Goal: Task Accomplishment & Management: Manage account settings

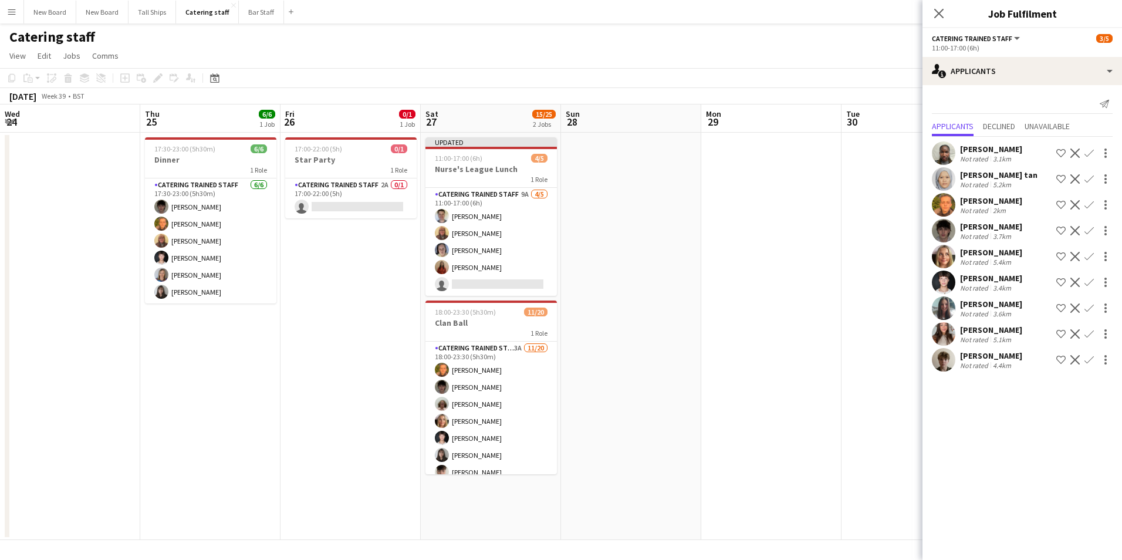
scroll to position [0, 416]
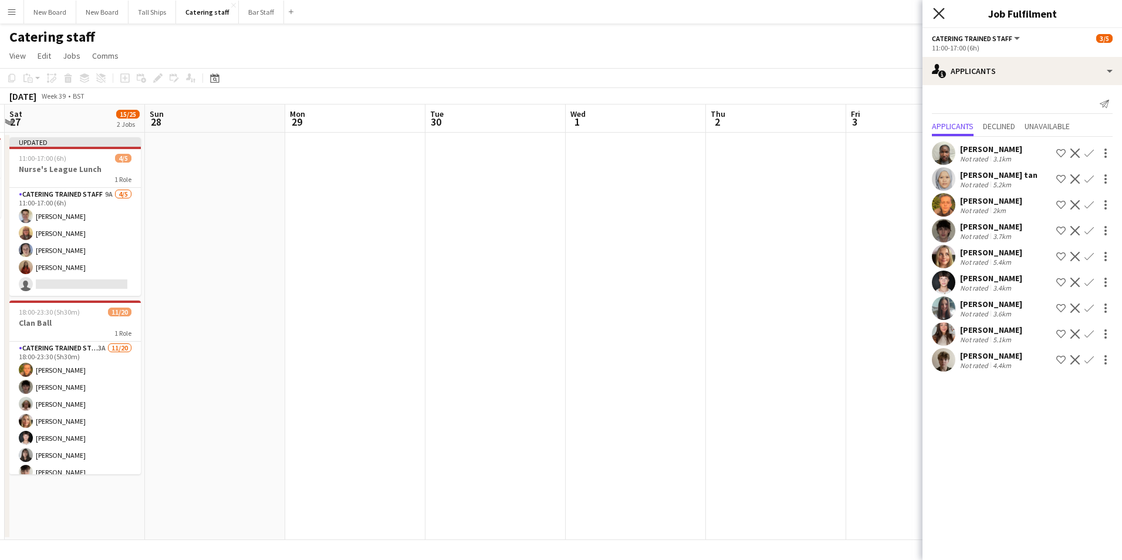
click at [941, 8] on icon "Close pop-in" at bounding box center [938, 13] width 11 height 11
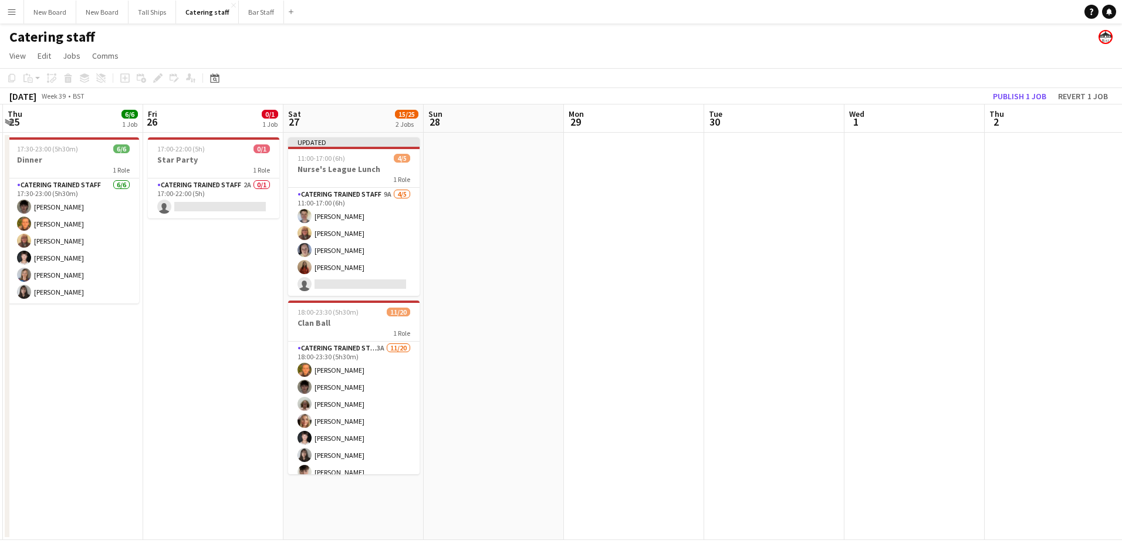
scroll to position [0, 293]
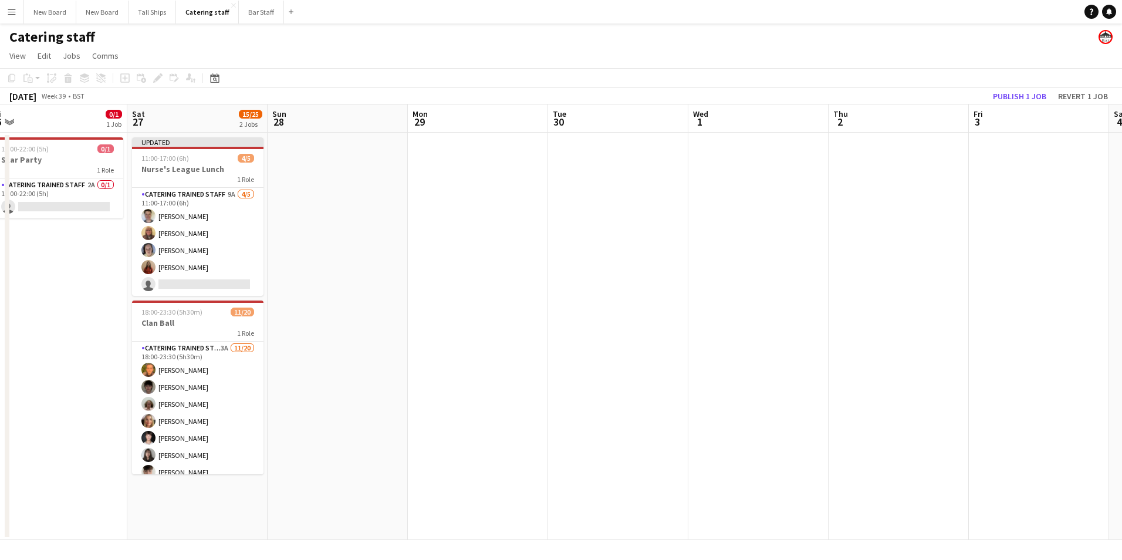
drag, startPoint x: 440, startPoint y: 346, endPoint x: 843, endPoint y: 333, distance: 403.4
click at [843, 333] on app-calendar-viewport "Wed 24 Thu 25 6/6 1 Job Fri 26 0/1 1 Job Sat 27 15/25 2 Jobs Sun 28 Mon 29 Tue …" at bounding box center [561, 321] width 1122 height 435
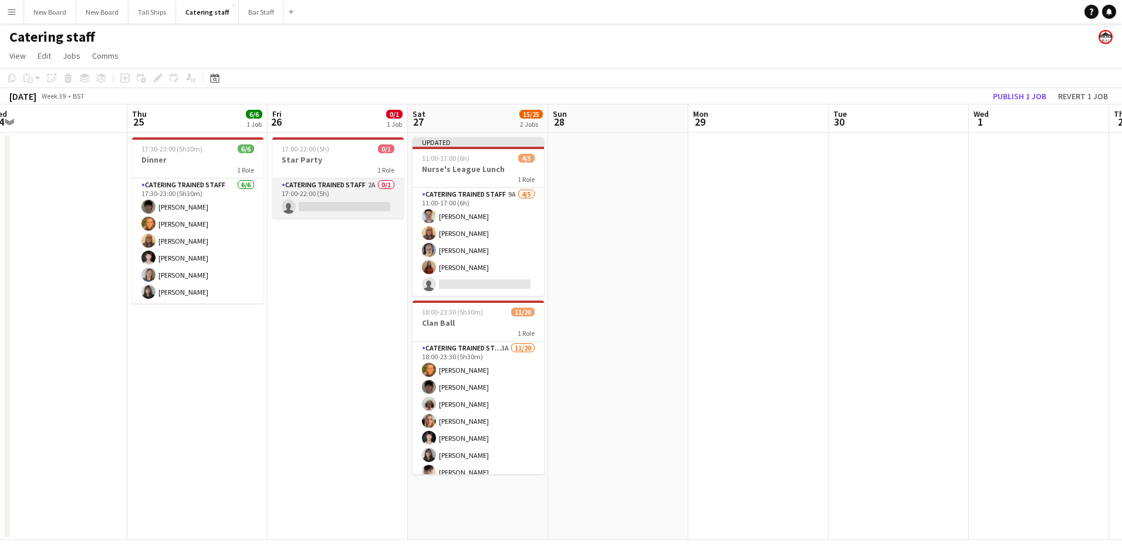
click at [350, 204] on app-card-role "Catering trained staff 2A 0/1 17:00-22:00 (5h) single-neutral-actions" at bounding box center [337, 198] width 131 height 40
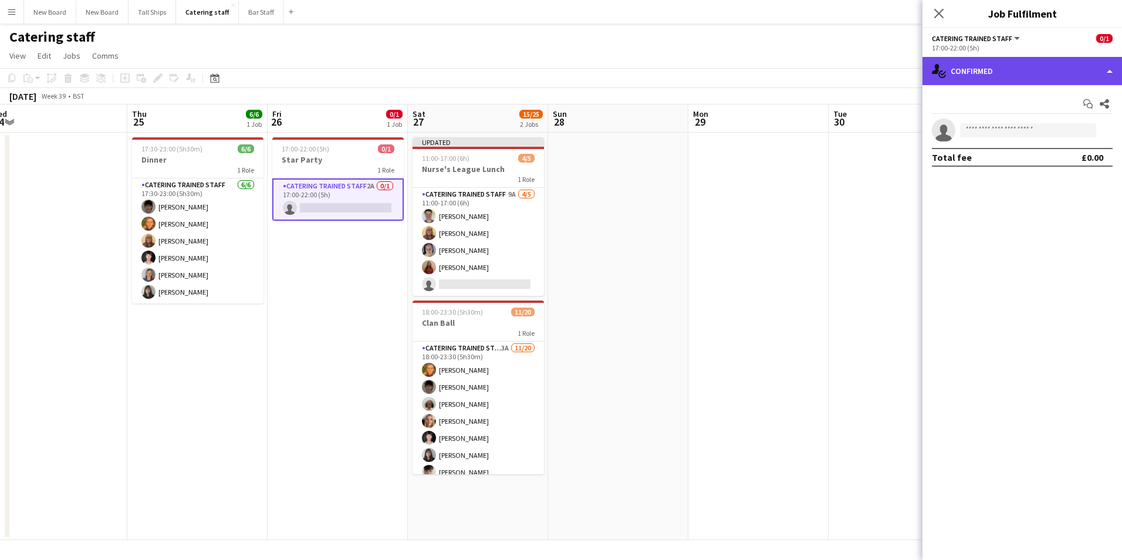
click at [1018, 63] on div "single-neutral-actions-check-2 Confirmed" at bounding box center [1022, 71] width 200 height 28
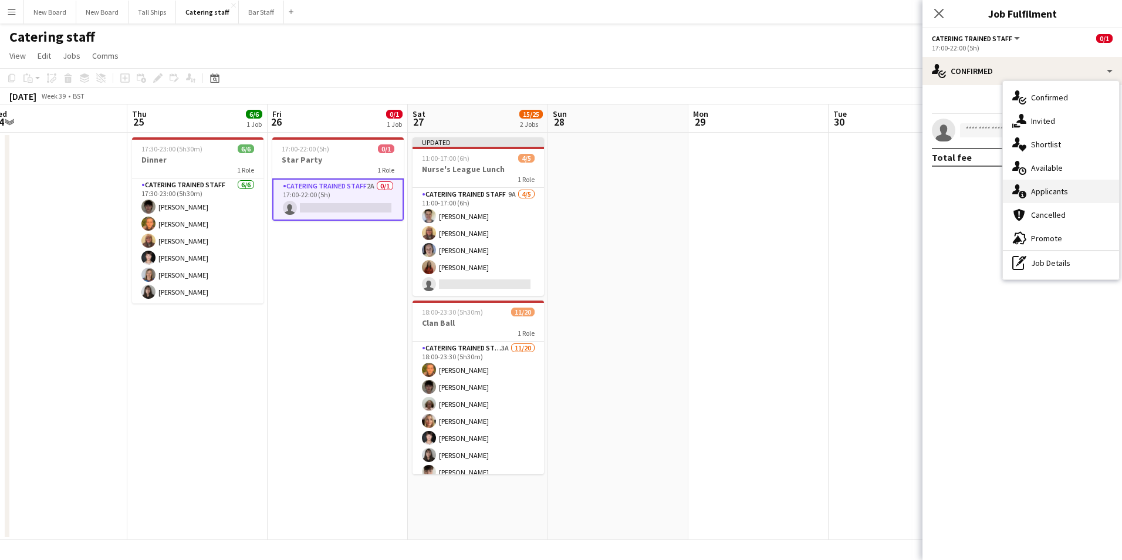
click at [1056, 196] on div "single-neutral-actions-information Applicants" at bounding box center [1061, 191] width 116 height 23
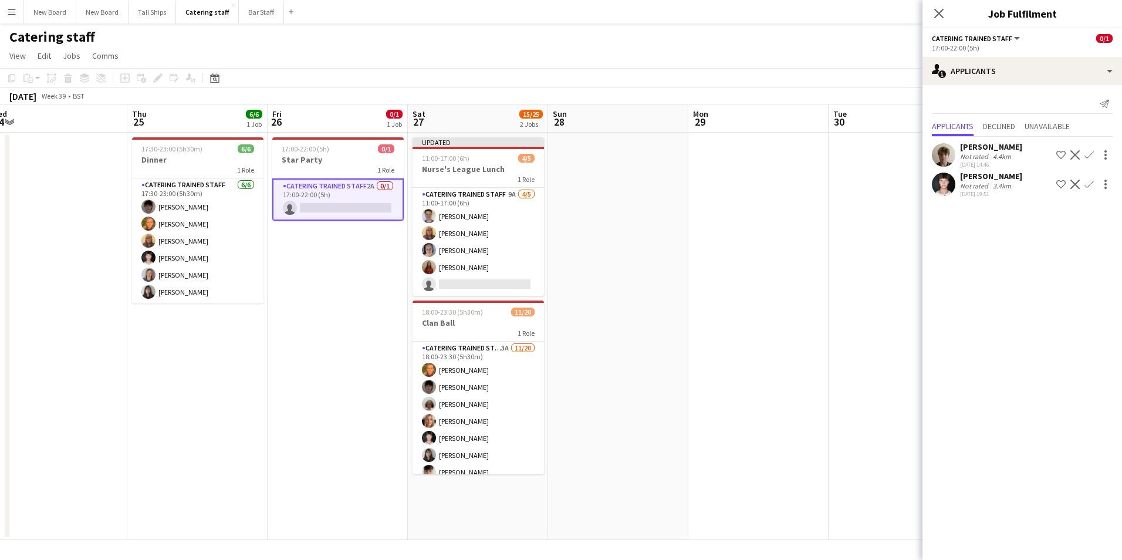
scroll to position [0, 325]
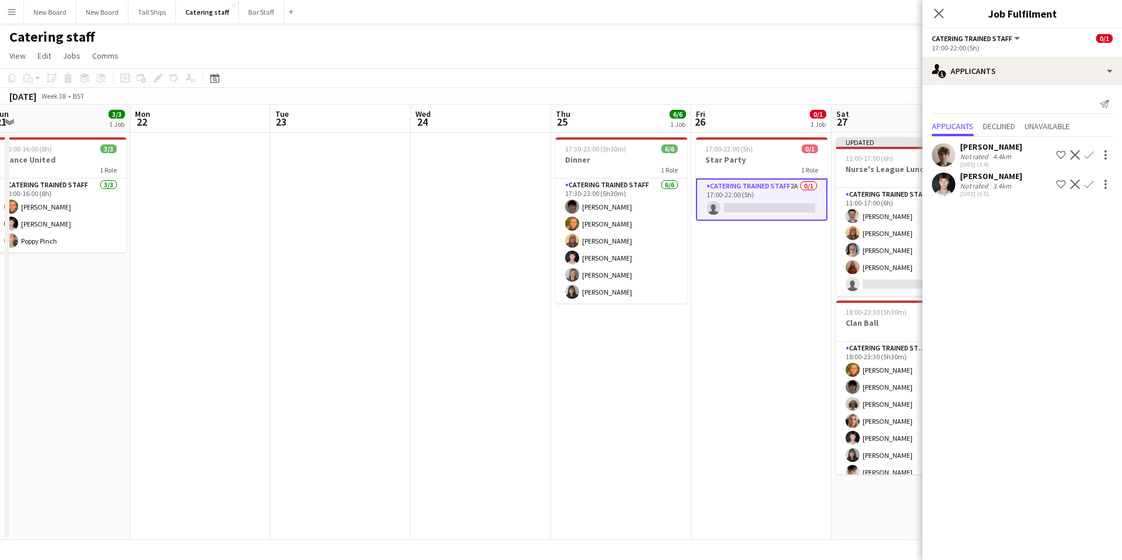
drag, startPoint x: 174, startPoint y: 440, endPoint x: 742, endPoint y: 422, distance: 568.9
click at [755, 422] on app-calendar-viewport "Fri 19 Sat 20 Sun 21 3/3 1 Job Mon 22 Tue 23 Wed 24 Thu 25 6/6 1 Job Fri 26 0/1…" at bounding box center [561, 321] width 1122 height 435
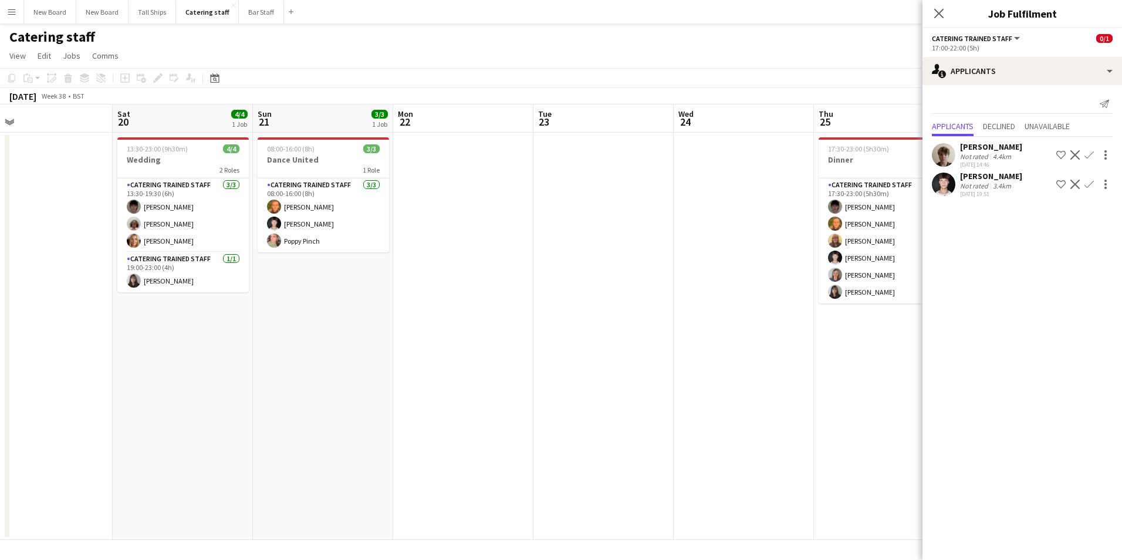
drag, startPoint x: 310, startPoint y: 358, endPoint x: 728, endPoint y: 415, distance: 421.1
click at [728, 415] on app-calendar-viewport "Wed 17 2/2 1 Job Thu 18 2/2 1 Job Fri 19 Sat 20 4/4 1 Job Sun 21 3/3 1 Job Mon …" at bounding box center [561, 321] width 1122 height 435
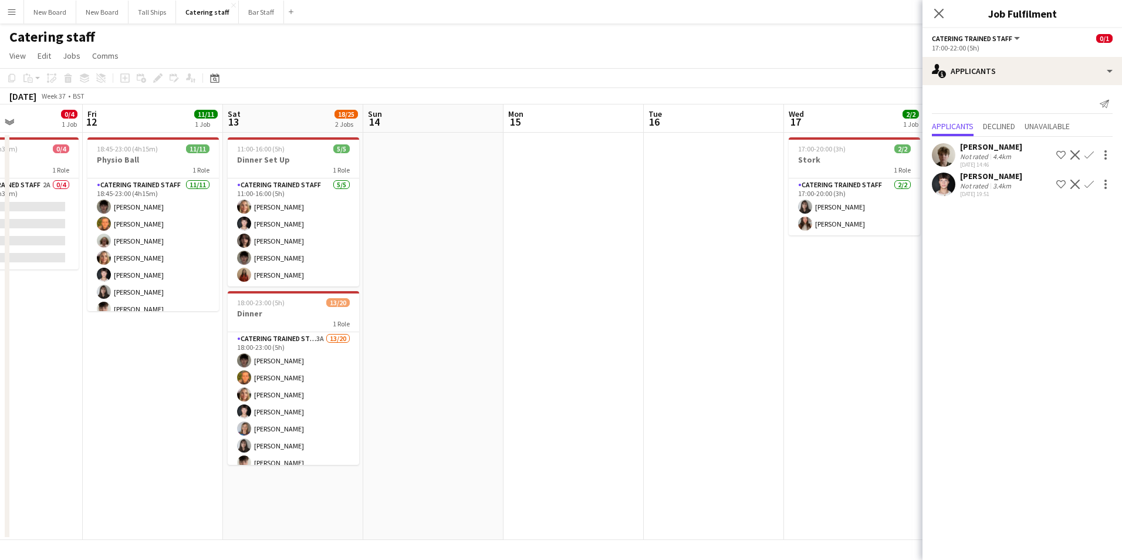
drag, startPoint x: 238, startPoint y: 329, endPoint x: 481, endPoint y: 340, distance: 243.2
click at [763, 395] on app-calendar-viewport "Wed 10 2/7 2 Jobs Thu 11 0/4 1 Job Fri 12 11/11 1 Job Sat 13 18/25 2 Jobs Sun 1…" at bounding box center [561, 321] width 1122 height 435
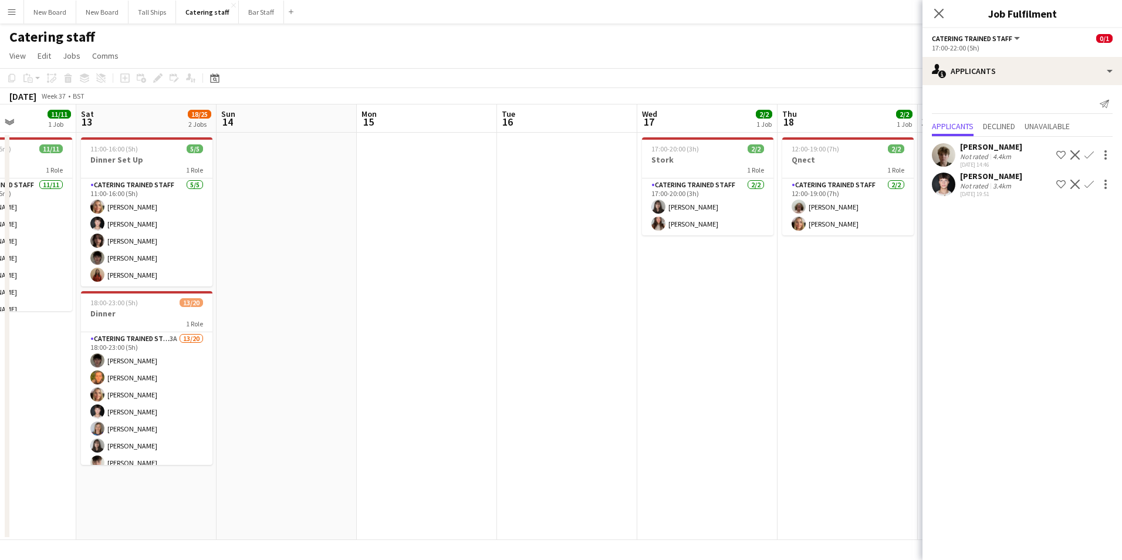
scroll to position [0, 317]
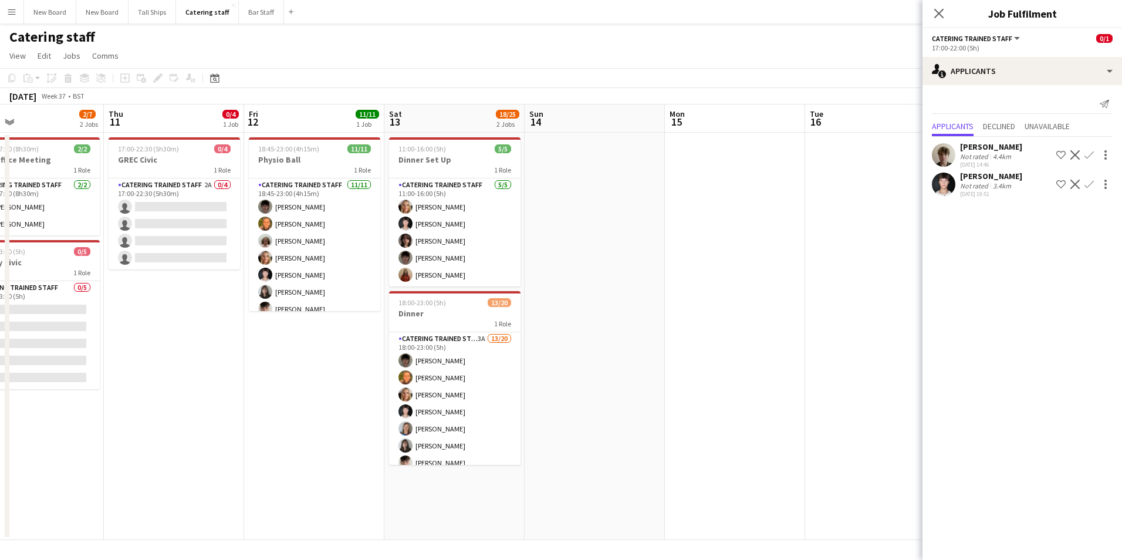
drag, startPoint x: 276, startPoint y: 293, endPoint x: 584, endPoint y: 309, distance: 308.4
click at [584, 309] on app-calendar-viewport "Mon 8 6/6 1 Job Tue 9 Wed 10 2/7 2 Jobs Thu 11 0/4 1 Job Fri 12 11/11 1 Job Sat…" at bounding box center [561, 321] width 1122 height 435
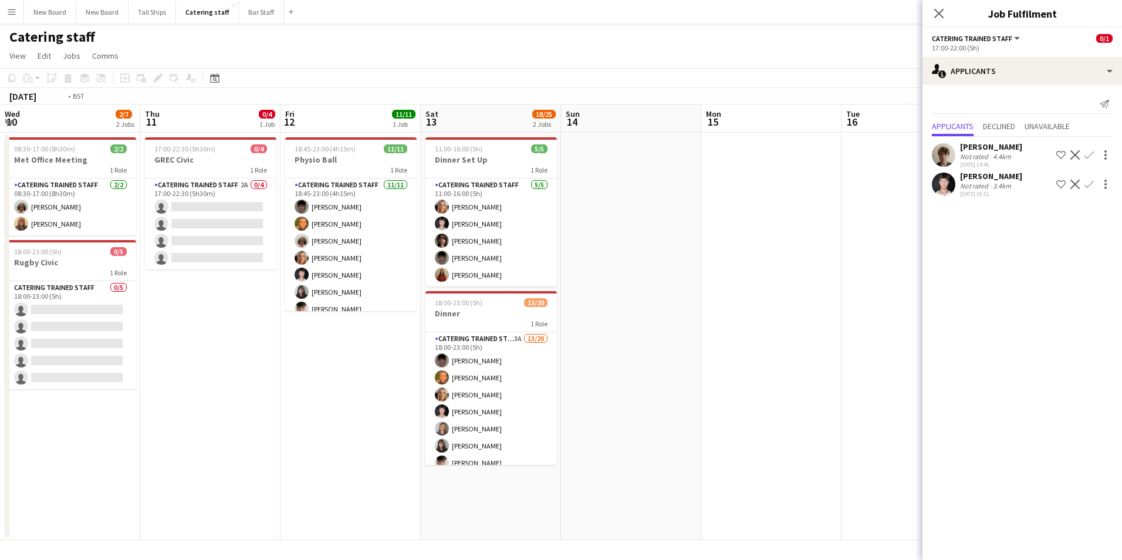
drag, startPoint x: 242, startPoint y: 363, endPoint x: 714, endPoint y: 363, distance: 471.8
click at [714, 363] on app-calendar-viewport "Mon 8 6/6 1 Job Tue 9 Wed 10 2/7 2 Jobs Thu 11 0/4 1 Job Fri 12 11/11 1 Job Sat…" at bounding box center [561, 321] width 1122 height 435
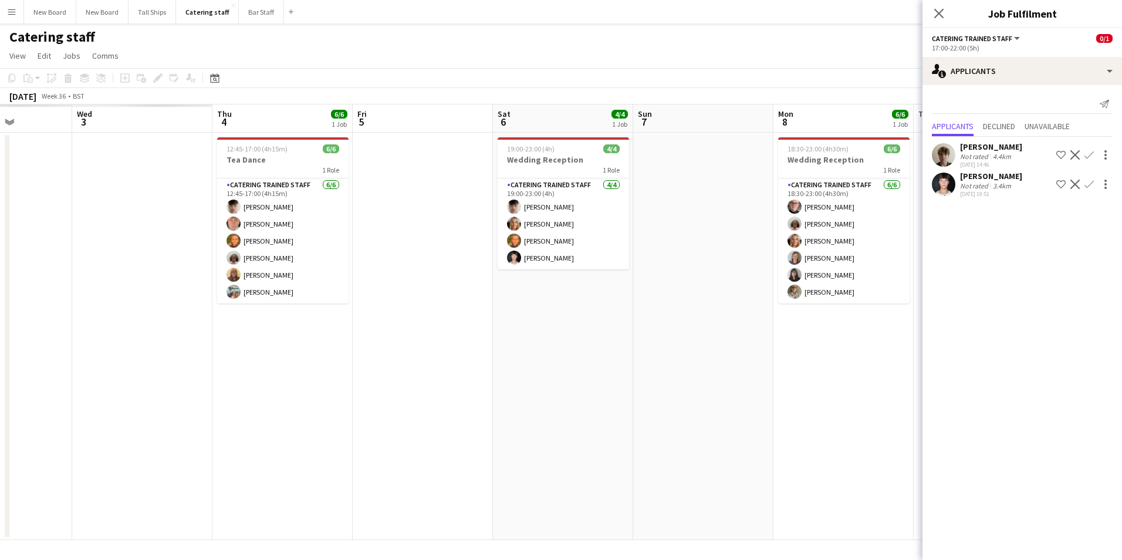
drag, startPoint x: 188, startPoint y: 340, endPoint x: 762, endPoint y: 389, distance: 576.0
click at [819, 396] on app-calendar-viewport "Sun 31 Mon 1 Tue 2 Wed 3 Thu 4 6/6 1 Job Fri 5 Sat 6 4/4 1 Job Sun 7 Mon 8 6/6 …" at bounding box center [561, 321] width 1122 height 435
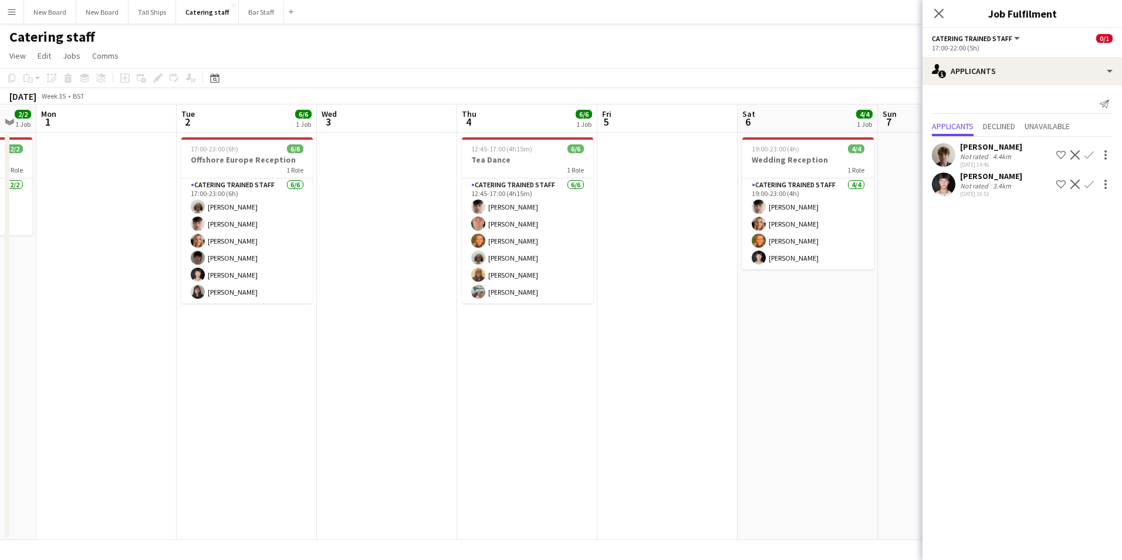
drag, startPoint x: 309, startPoint y: 352, endPoint x: 837, endPoint y: 418, distance: 532.3
click at [837, 418] on app-calendar-viewport "Fri 29 Sat 30 Sun 31 2/2 1 Job Mon 1 Tue 2 6/6 1 Job Wed 3 Thu 4 6/6 1 Job Fri …" at bounding box center [561, 321] width 1122 height 435
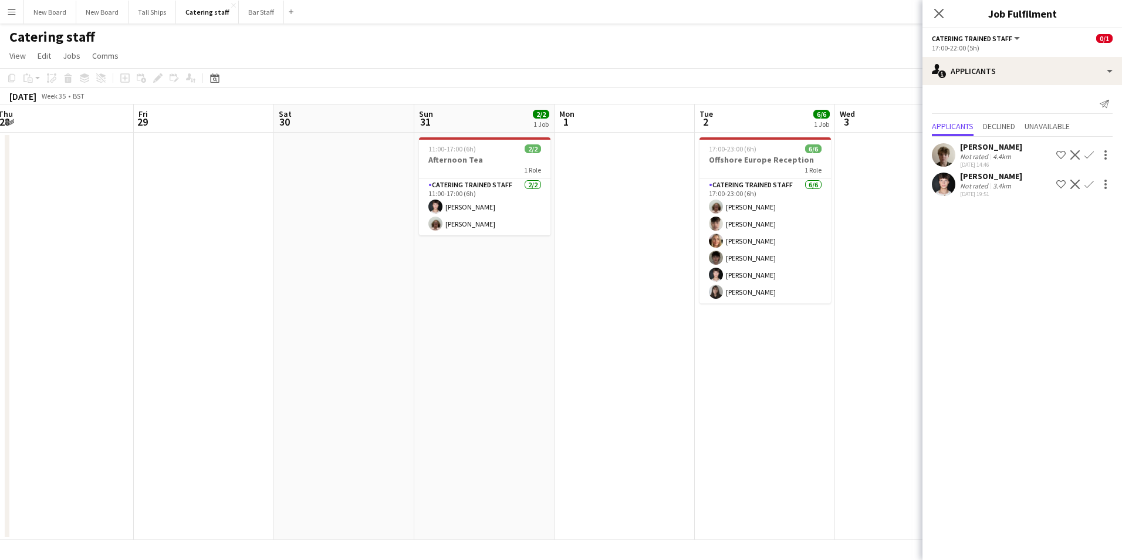
drag, startPoint x: 384, startPoint y: 363, endPoint x: 897, endPoint y: 359, distance: 512.9
click at [899, 359] on app-calendar-viewport "Tue 26 Wed 27 3/6 1 Job Thu 28 Fri 29 Sat 30 Sun 31 2/2 1 Job Mon 1 Tue 2 6/6 1…" at bounding box center [561, 321] width 1122 height 435
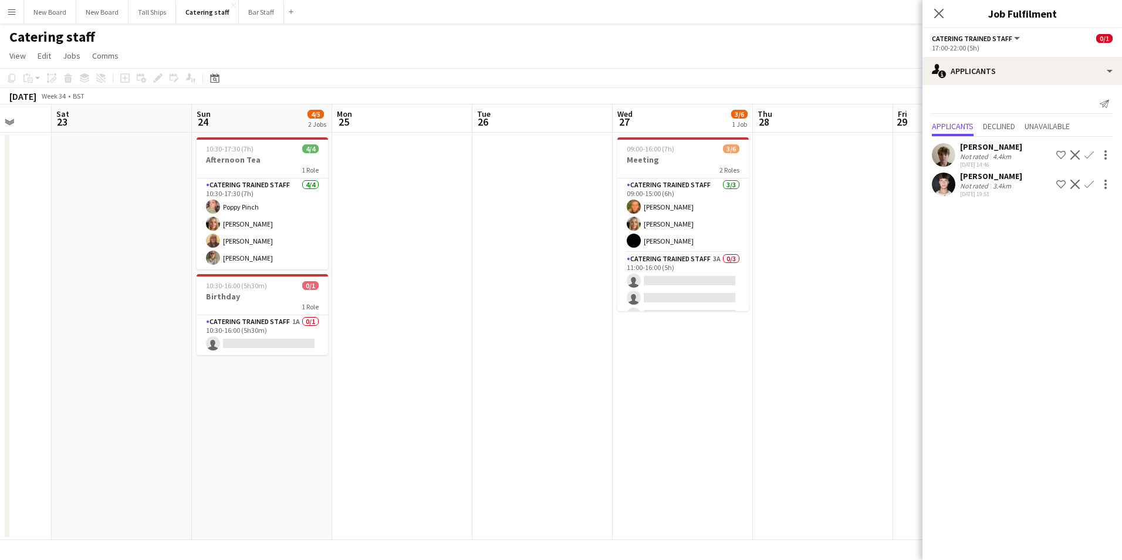
drag, startPoint x: 418, startPoint y: 278, endPoint x: 954, endPoint y: 275, distance: 535.8
click at [981, 279] on body "Menu Boards Boards Boards All jobs Status Workforce Workforce My Workforce Recr…" at bounding box center [561, 280] width 1122 height 560
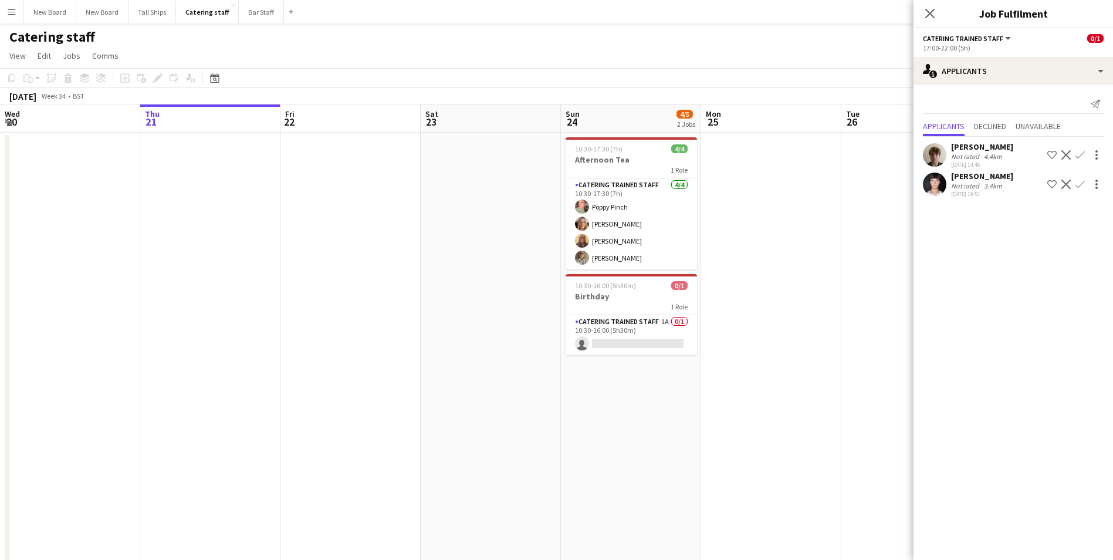
drag, startPoint x: 501, startPoint y: 258, endPoint x: 1118, endPoint y: 332, distance: 621.7
click at [1113, 333] on html "Menu Boards Boards Boards All jobs Status Workforce Workforce My Workforce Recr…" at bounding box center [556, 330] width 1113 height 661
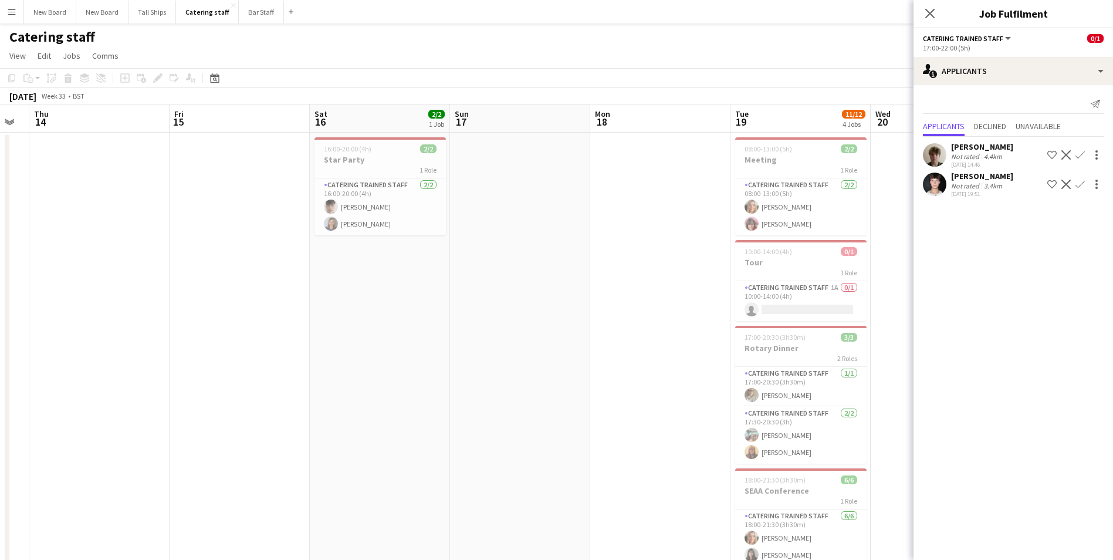
scroll to position [0, 391]
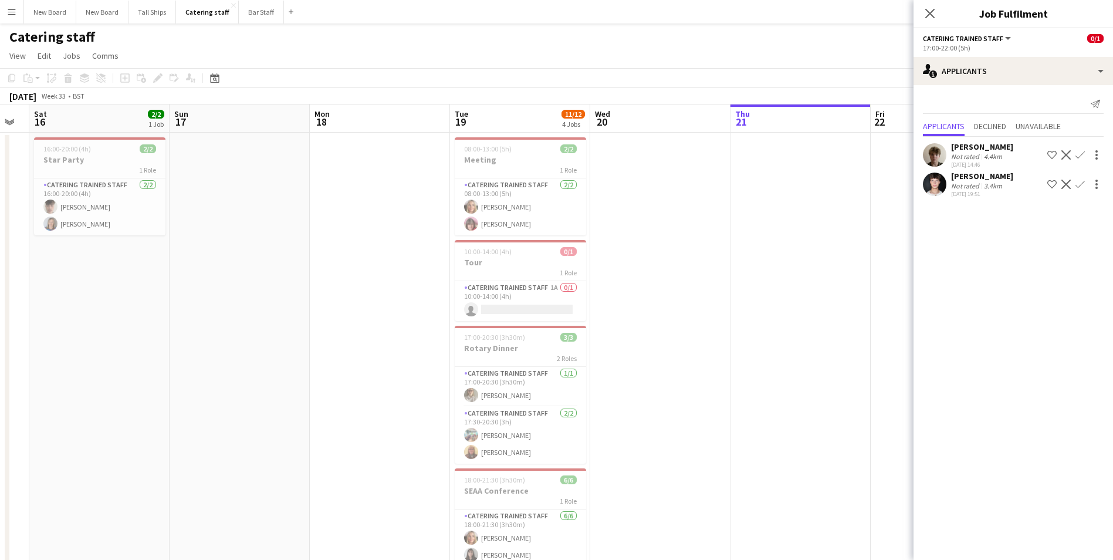
drag, startPoint x: 274, startPoint y: 283, endPoint x: 1022, endPoint y: 319, distance: 749.0
click at [1113, 332] on html "Menu Boards Boards Boards All jobs Status Workforce Workforce My Workforce Recr…" at bounding box center [556, 330] width 1113 height 661
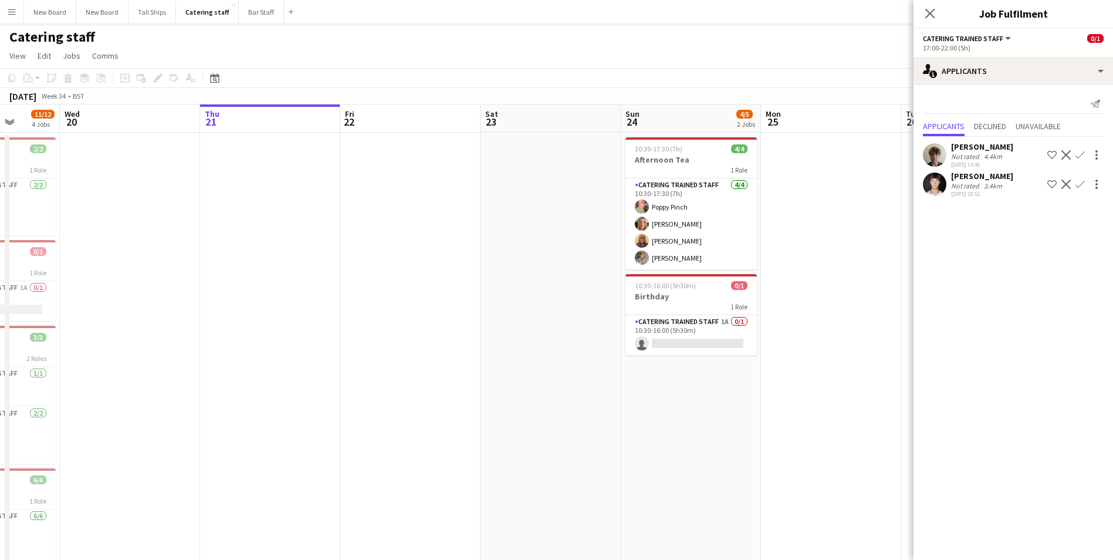
scroll to position [0, 425]
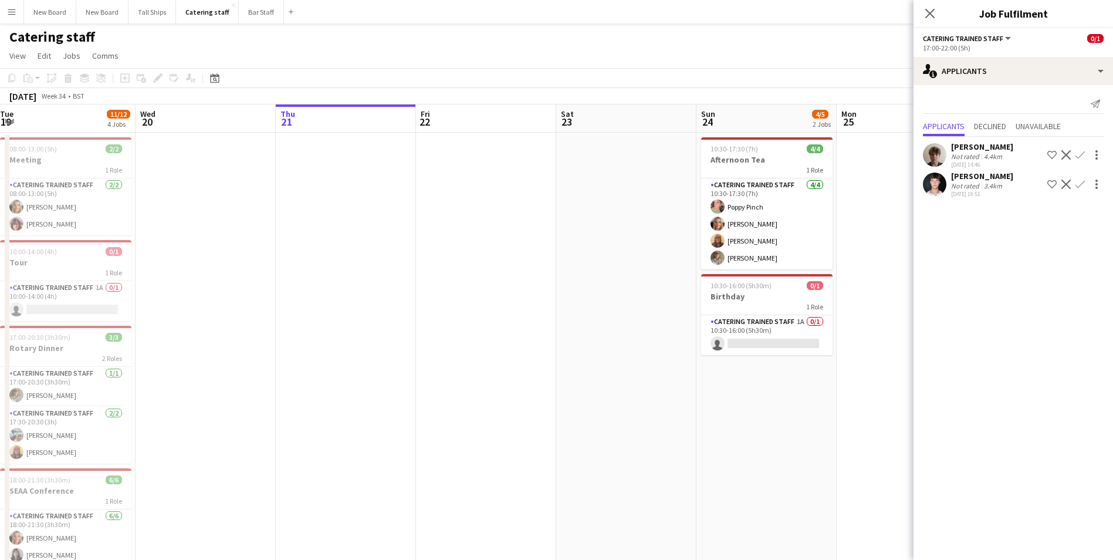
drag, startPoint x: 716, startPoint y: 252, endPoint x: 263, endPoint y: 178, distance: 459.1
click at [261, 182] on app-calendar-viewport "Sat 16 2/2 1 Job Sun 17 Mon 18 Tue 19 11/12 4 Jobs Wed 20 Thu 21 Fri 22 Sat 23 …" at bounding box center [556, 382] width 1113 height 557
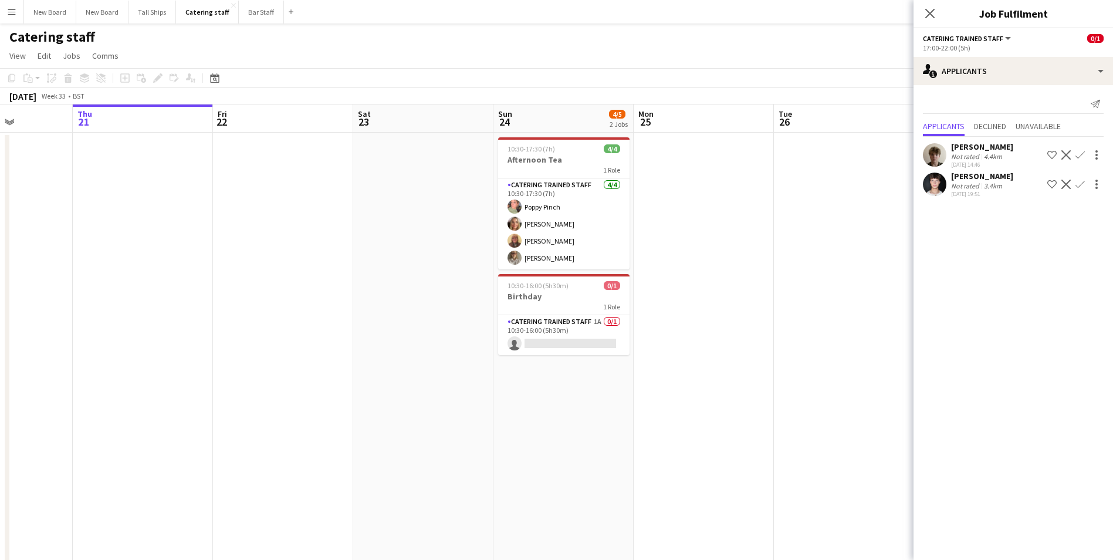
drag, startPoint x: 410, startPoint y: 256, endPoint x: 147, endPoint y: 225, distance: 264.8
click at [144, 228] on app-calendar-viewport "Mon 18 Tue 19 11/12 4 Jobs Wed 20 Thu 21 Fri 22 Sat 23 Sun 24 4/5 2 Jobs Mon 25…" at bounding box center [556, 382] width 1113 height 557
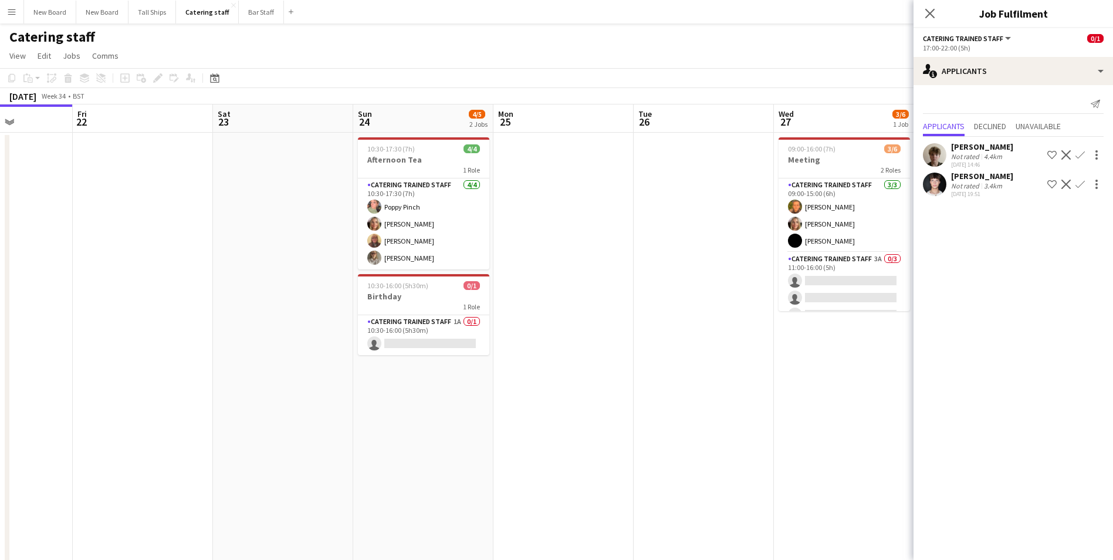
scroll to position [0, 349]
click at [844, 280] on app-card-role "Catering trained staff 3A 0/3 11:00-16:00 (5h) single-neutral-actions single-ne…" at bounding box center [843, 289] width 131 height 74
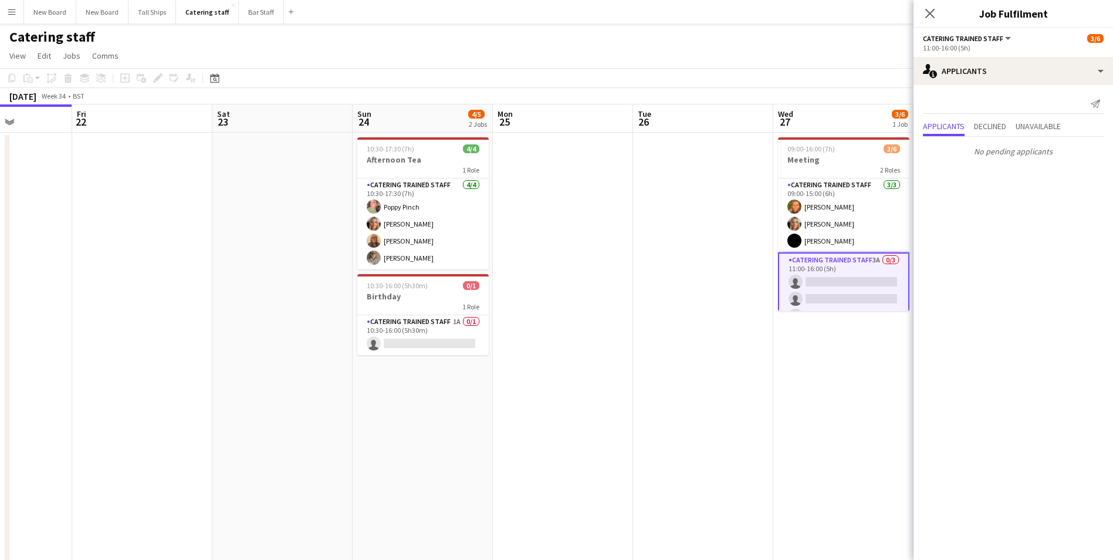
drag, startPoint x: 778, startPoint y: 419, endPoint x: 778, endPoint y: 404, distance: 15.3
click at [778, 410] on app-date-cell "09:00-16:00 (7h) 3/6 Meeting 2 Roles Catering trained staff [DATE] 09:00-15:00 …" at bounding box center [843, 397] width 140 height 529
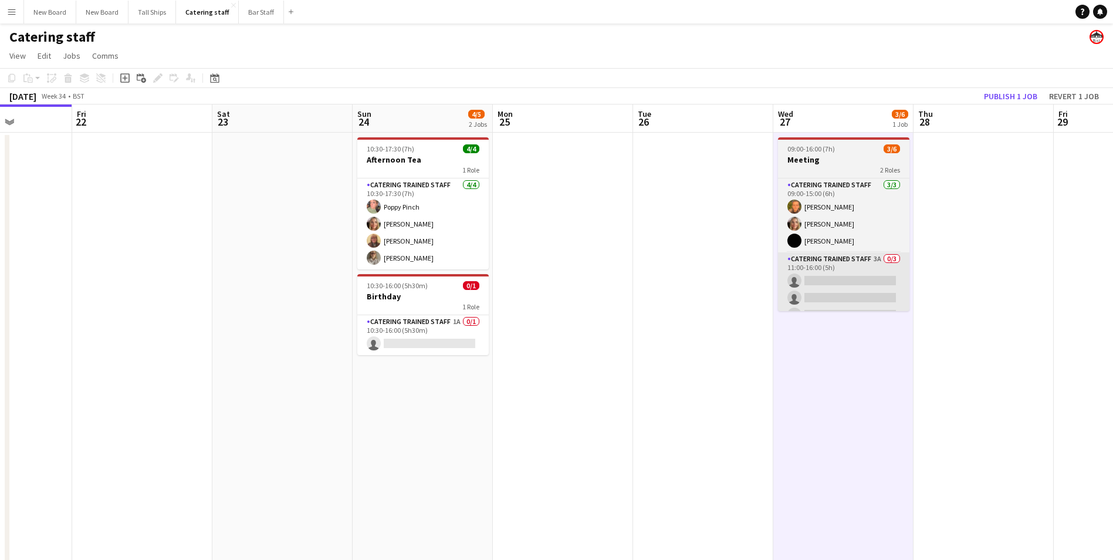
scroll to position [0, 349]
click at [877, 158] on h3 "Meeting" at bounding box center [843, 159] width 131 height 11
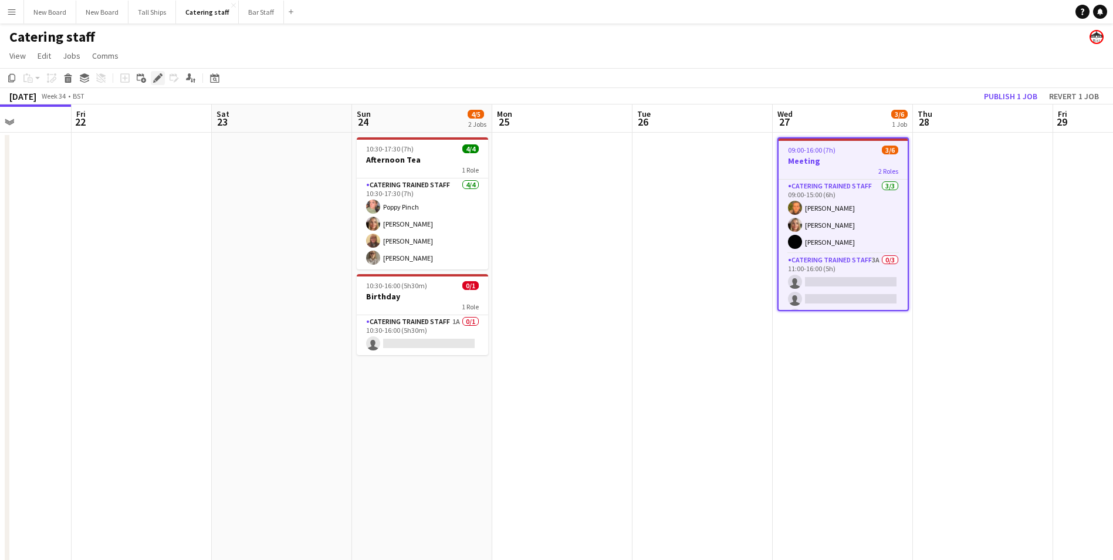
click at [157, 78] on icon at bounding box center [157, 78] width 6 height 6
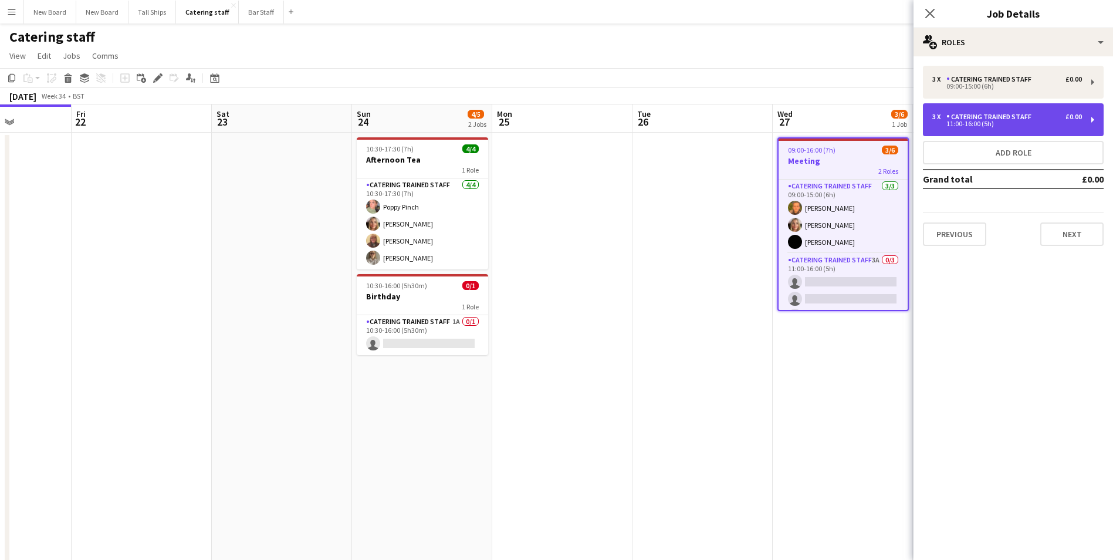
click at [1066, 127] on div "3 x Catering trained staff £0.00 11:00-16:00 (5h)" at bounding box center [1013, 119] width 181 height 33
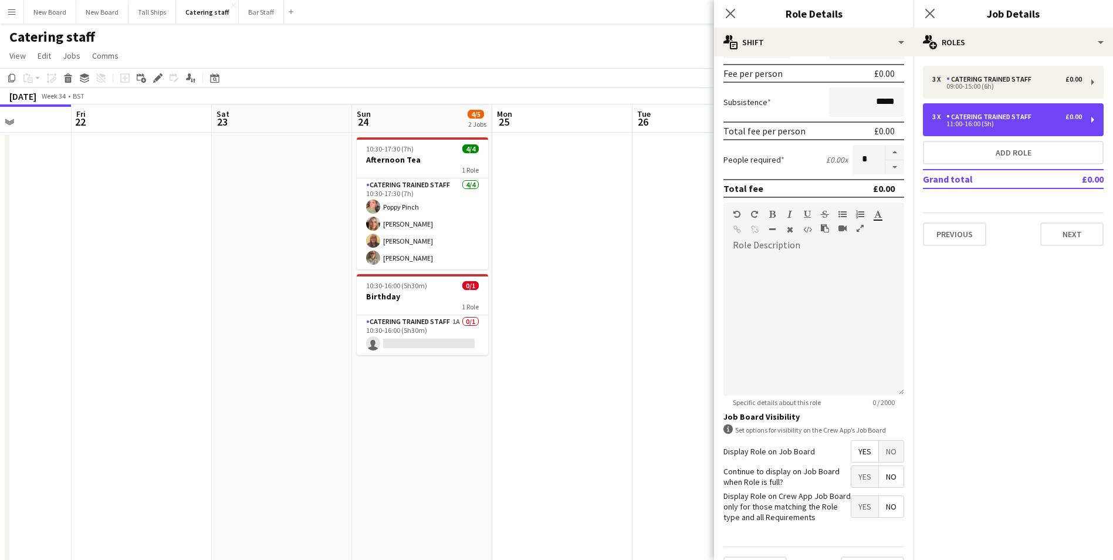
scroll to position [201, 0]
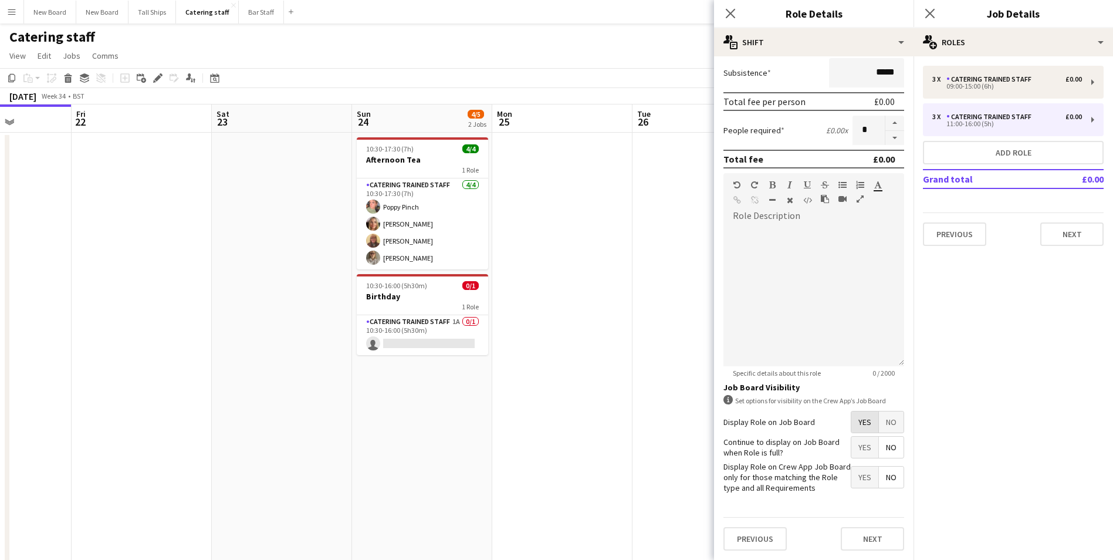
click at [856, 423] on span "Yes" at bounding box center [864, 421] width 27 height 21
click at [867, 542] on button "Next" at bounding box center [872, 538] width 63 height 23
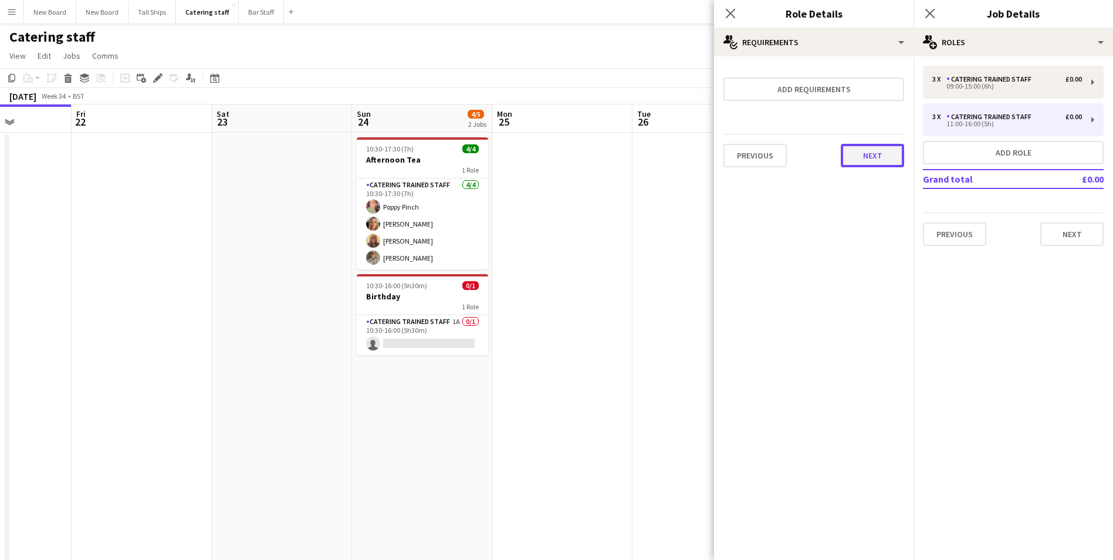
click at [892, 158] on button "Next" at bounding box center [872, 155] width 63 height 23
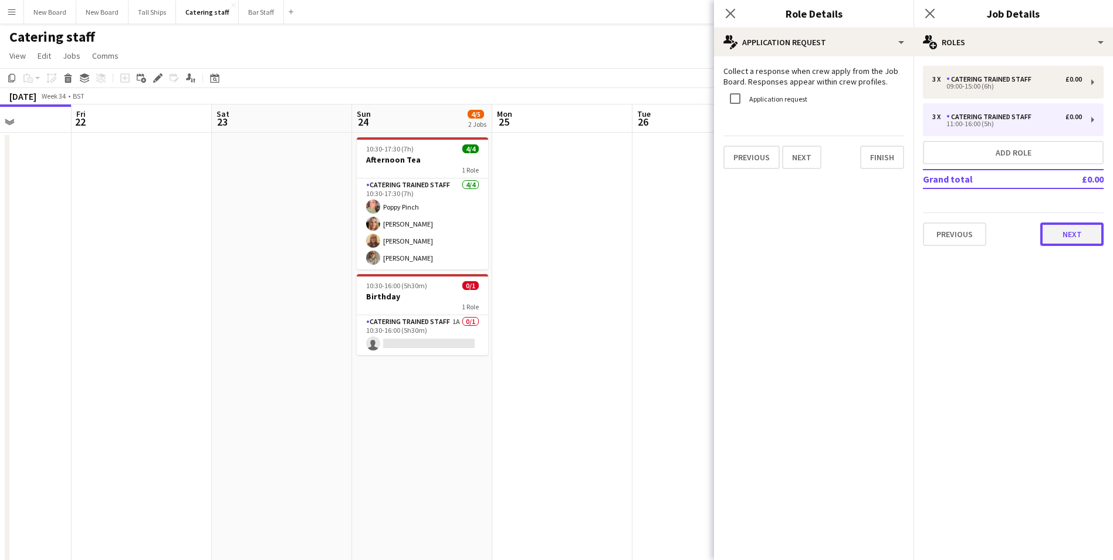
click at [1090, 234] on button "Next" at bounding box center [1071, 233] width 63 height 23
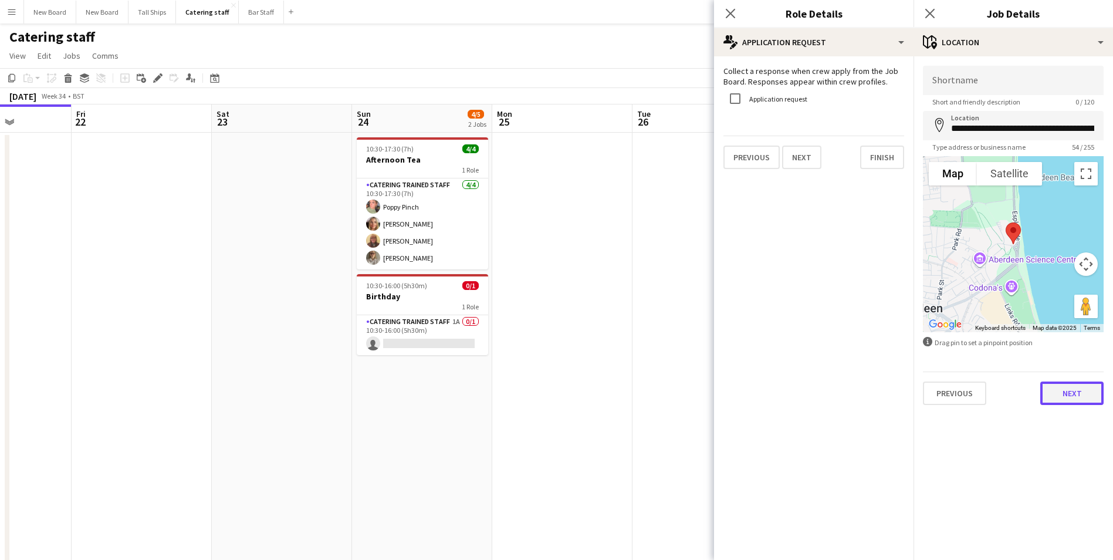
click at [1084, 398] on button "Next" at bounding box center [1071, 392] width 63 height 23
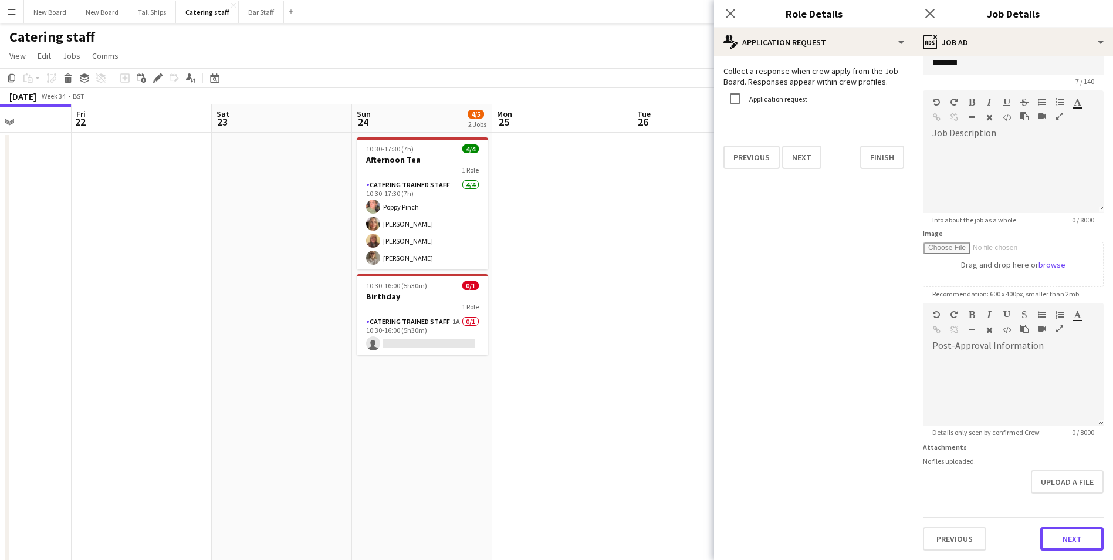
scroll to position [21, 0]
click at [1045, 502] on form "Headline ******* 7 / 140 Job Description default Heading 1 Heading 2 Heading 3 …" at bounding box center [1014, 297] width 200 height 505
click at [1058, 538] on button "Next" at bounding box center [1071, 538] width 63 height 23
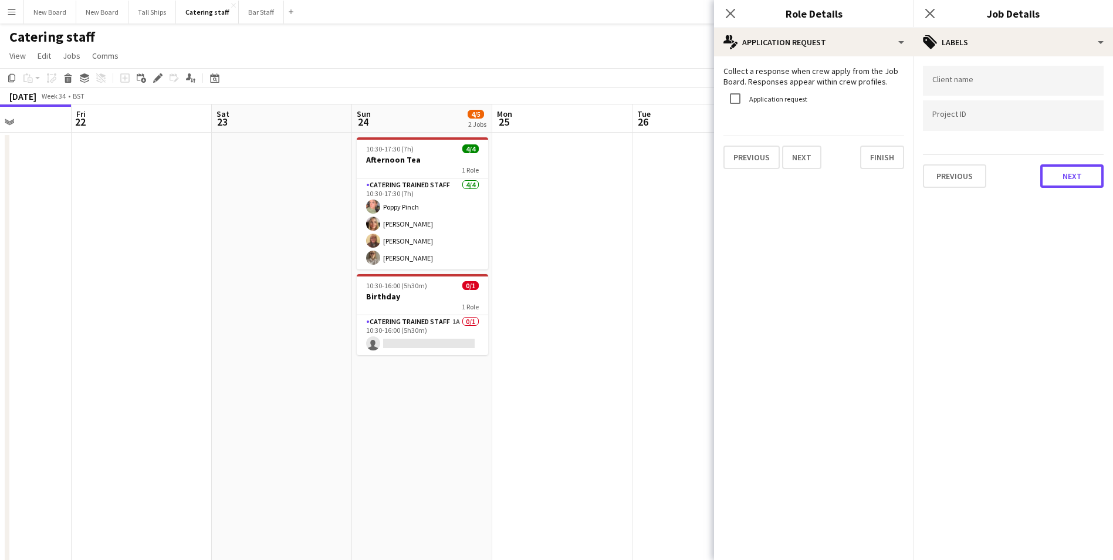
click at [1070, 169] on button "Next" at bounding box center [1071, 175] width 63 height 23
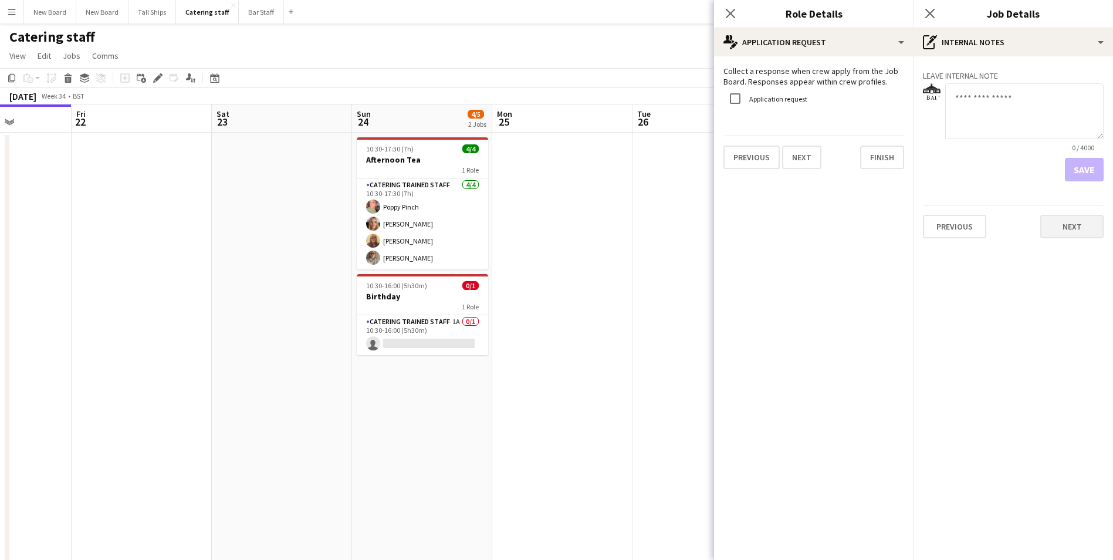
drag, startPoint x: 1063, startPoint y: 248, endPoint x: 1059, endPoint y: 229, distance: 19.4
click at [1060, 244] on div "Leave internal note 0 / 4000 Save Previous Next" at bounding box center [1014, 151] width 200 height 191
click at [1062, 211] on div "Previous Next" at bounding box center [1013, 221] width 181 height 33
click at [1061, 228] on button "Next" at bounding box center [1071, 226] width 63 height 23
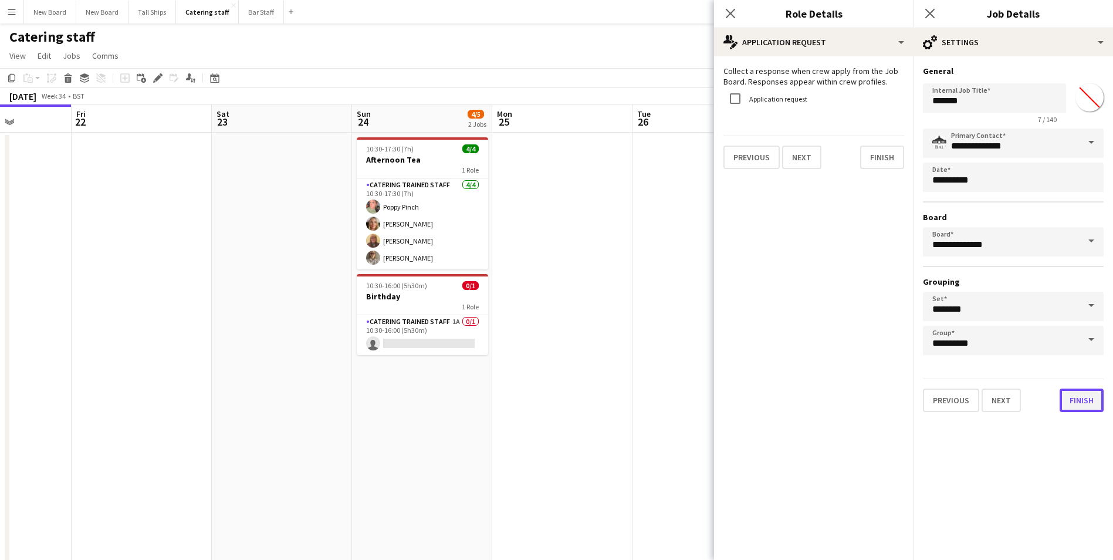
click at [1073, 403] on button "Finish" at bounding box center [1082, 399] width 44 height 23
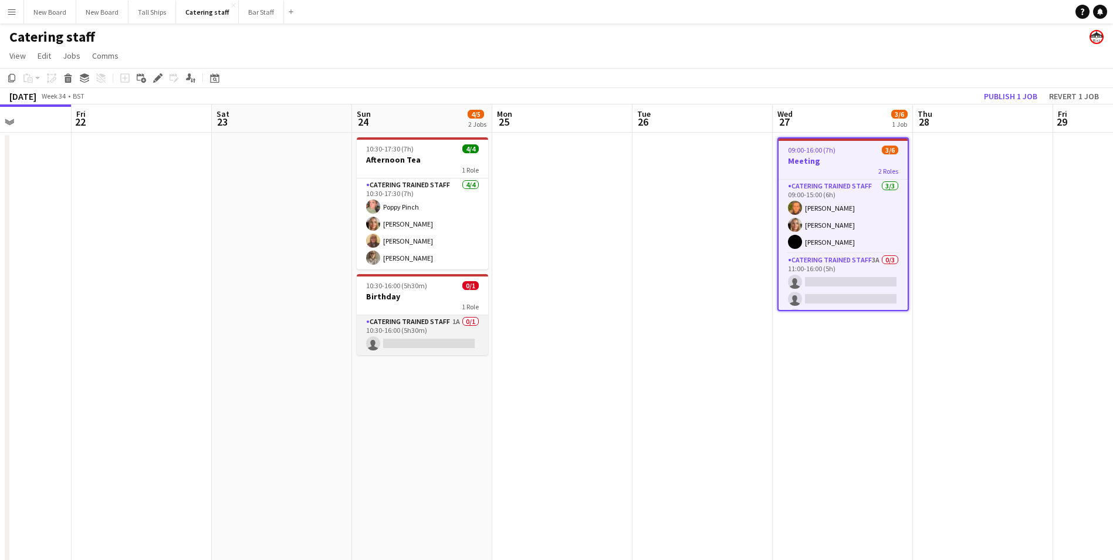
drag, startPoint x: 570, startPoint y: 200, endPoint x: 408, endPoint y: 345, distance: 217.3
click at [406, 347] on app-card-role "Catering trained staff 1A 0/1 10:30-16:00 (5h30m) single-neutral-actions" at bounding box center [422, 335] width 131 height 40
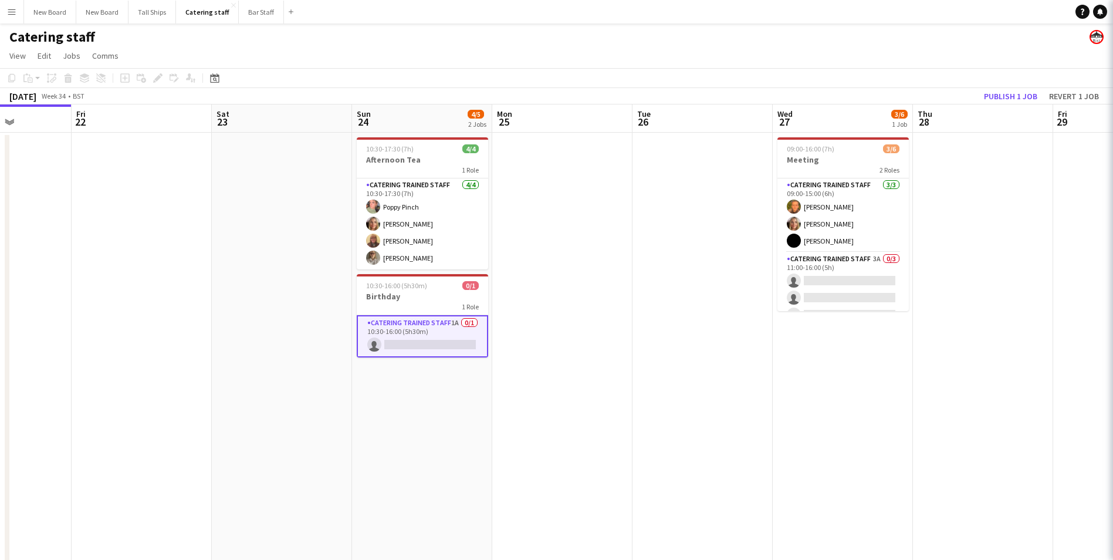
scroll to position [0, 349]
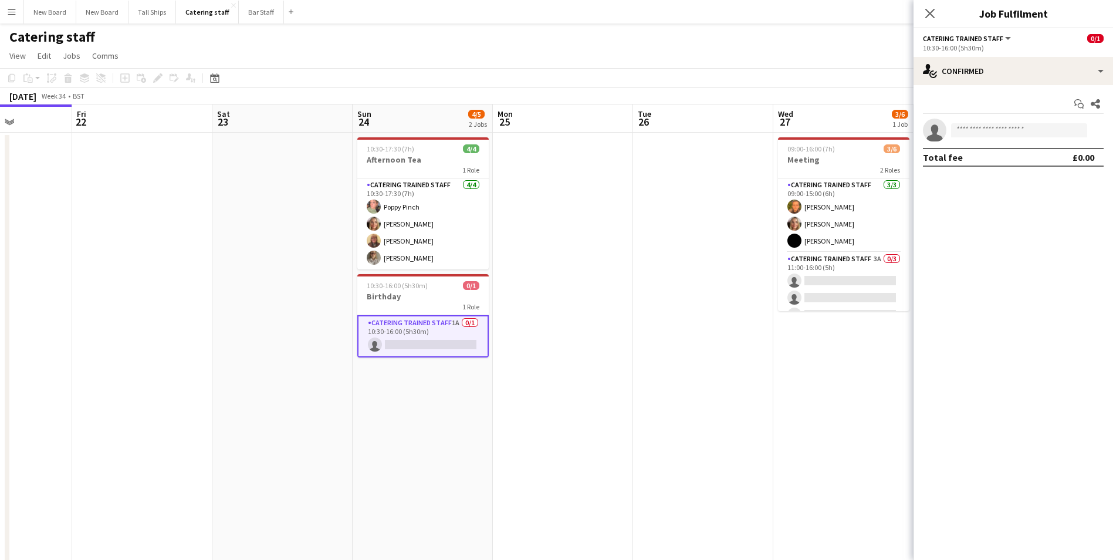
click at [411, 342] on app-card-role "Catering trained staff 1A 0/1 10:30-16:00 (5h30m) single-neutral-actions" at bounding box center [422, 336] width 131 height 42
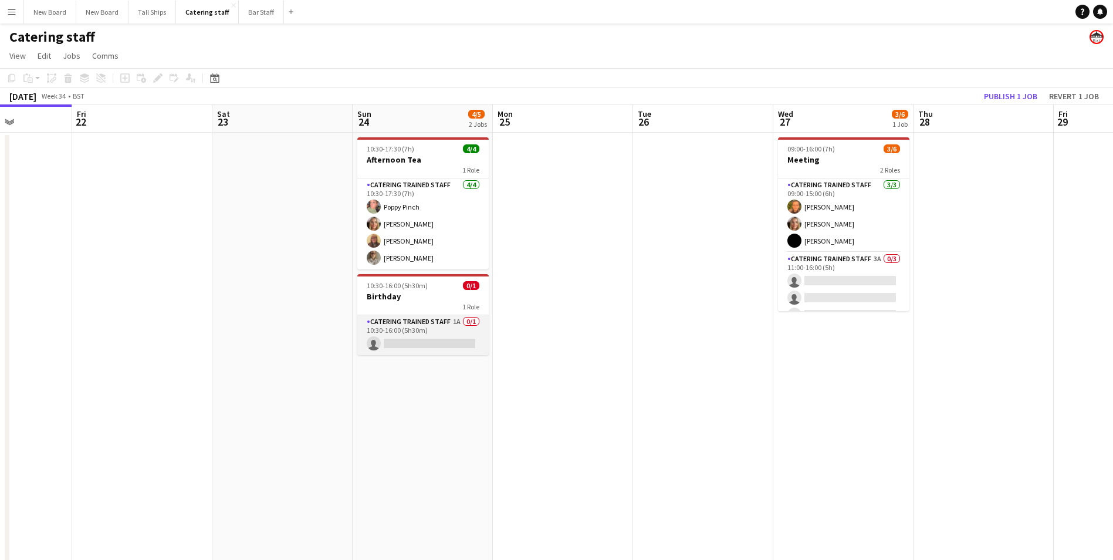
click at [459, 342] on app-card-role "Catering trained staff 1A 0/1 10:30-16:00 (5h30m) single-neutral-actions" at bounding box center [422, 335] width 131 height 40
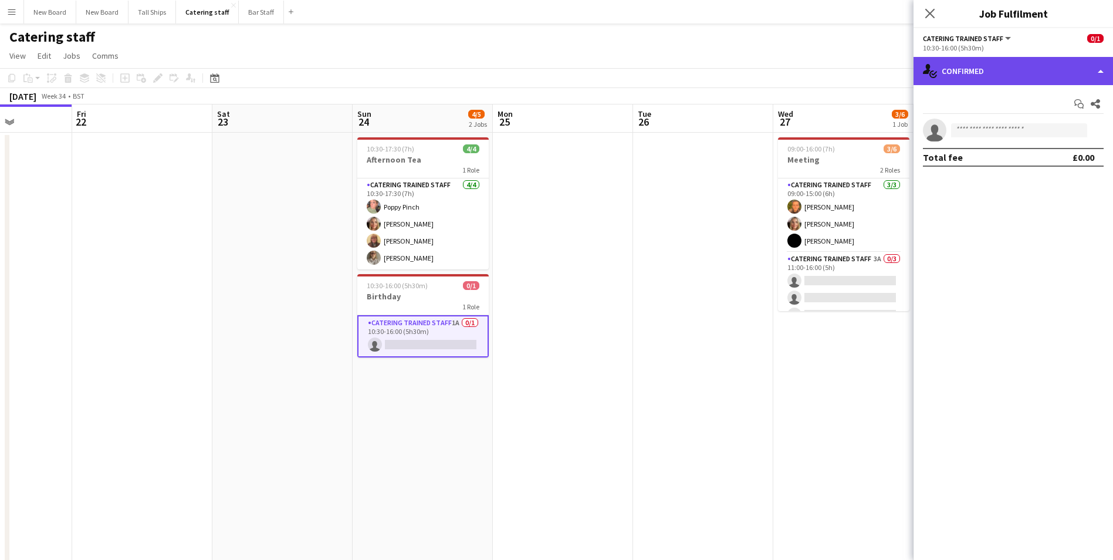
click at [1055, 68] on div "single-neutral-actions-check-2 Confirmed" at bounding box center [1014, 71] width 200 height 28
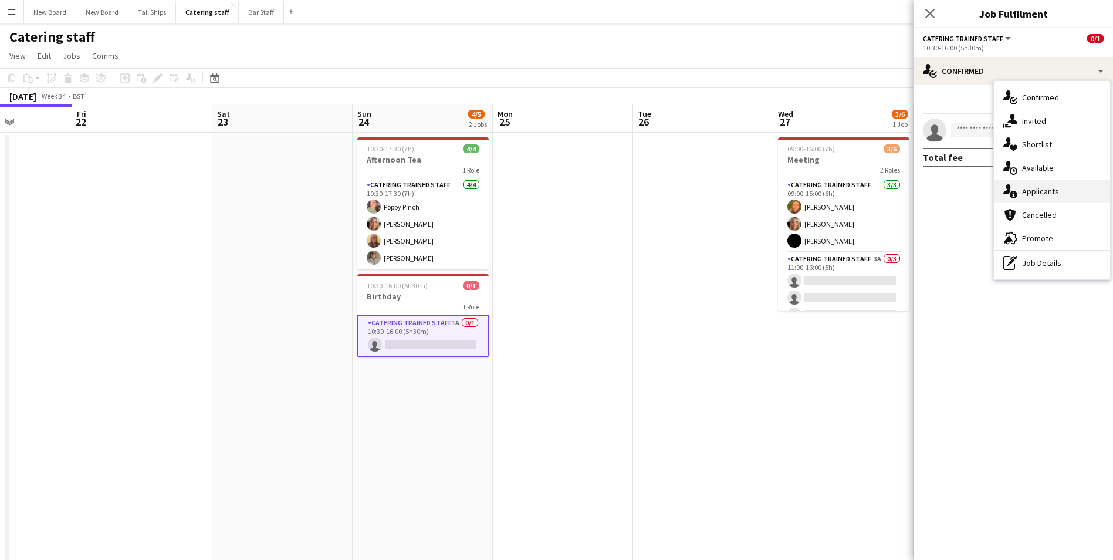
click at [1060, 184] on div "single-neutral-actions-information Applicants" at bounding box center [1052, 191] width 116 height 23
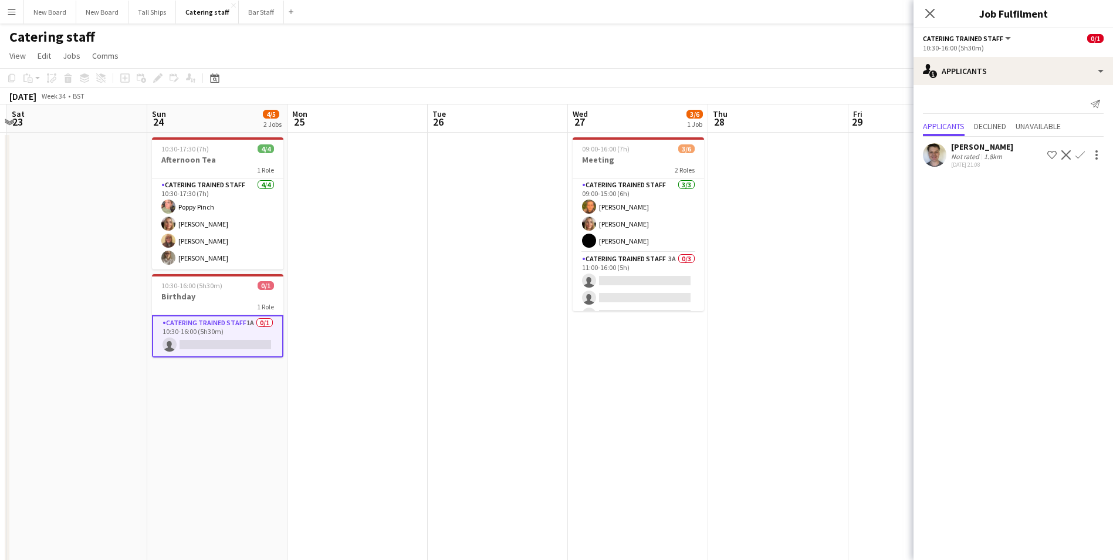
drag, startPoint x: 796, startPoint y: 414, endPoint x: 607, endPoint y: 424, distance: 189.2
click at [607, 424] on app-calendar-viewport "Wed 20 Thu 21 Fri 22 Sat 23 Sun 24 4/5 2 Jobs Mon 25 Tue 26 Wed 27 3/6 1 Job Th…" at bounding box center [556, 382] width 1113 height 557
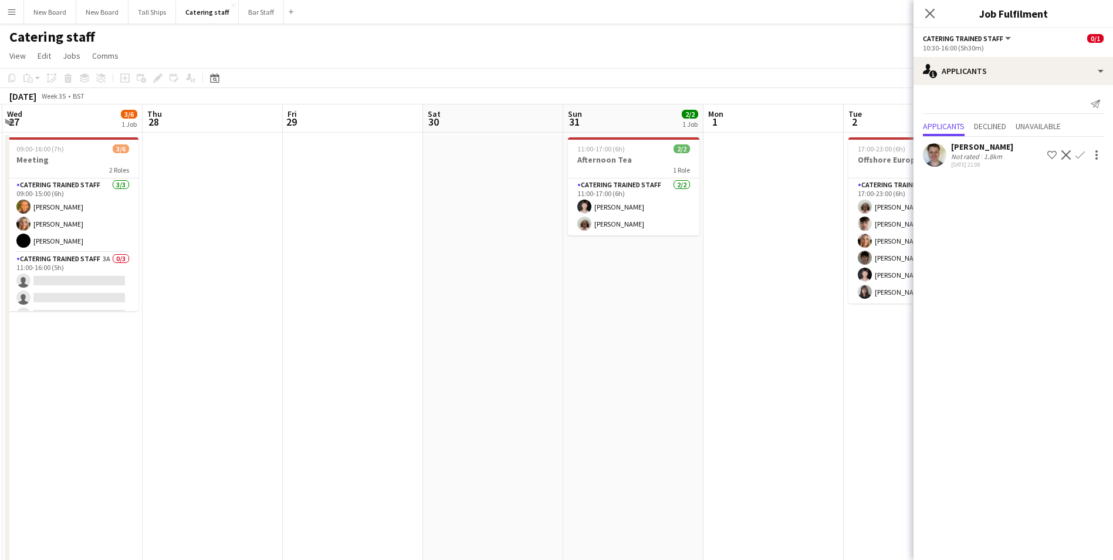
drag, startPoint x: 830, startPoint y: 397, endPoint x: 265, endPoint y: 307, distance: 572.8
click at [265, 307] on app-calendar-viewport "Sun 24 4/5 2 Jobs Mon 25 Tue 26 Wed 27 3/6 1 Job Thu 28 Fri 29 Sat 30 Sun 31 2/…" at bounding box center [556, 382] width 1113 height 557
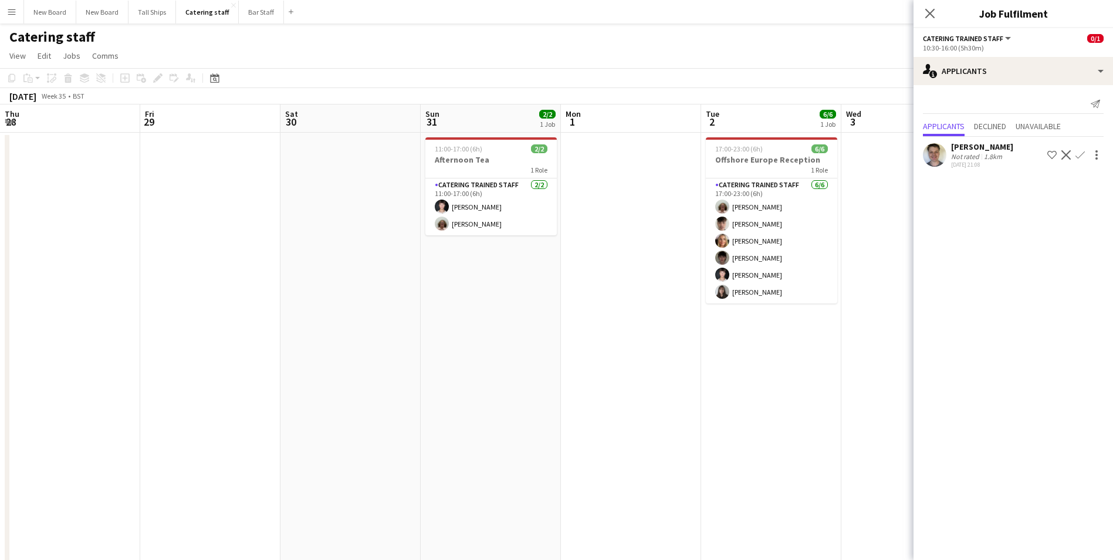
click at [330, 303] on app-calendar-viewport "Mon 25 Tue 26 Wed 27 3/6 1 Job Thu 28 Fri 29 Sat 30 Sun 31 2/2 1 Job Mon 1 Tue …" at bounding box center [556, 382] width 1113 height 557
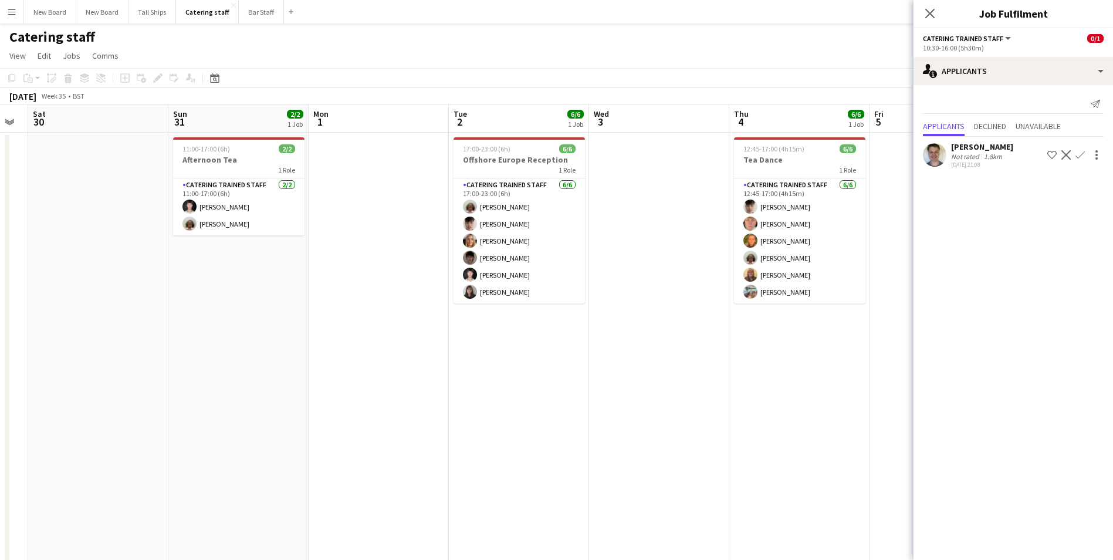
drag, startPoint x: 711, startPoint y: 343, endPoint x: 459, endPoint y: 360, distance: 252.9
click at [459, 360] on app-calendar-viewport "Wed 27 3/6 1 Job Thu 28 Fri 29 Sat 30 Sun 31 2/2 1 Job Mon 1 Tue 2 6/6 1 Job We…" at bounding box center [556, 382] width 1113 height 557
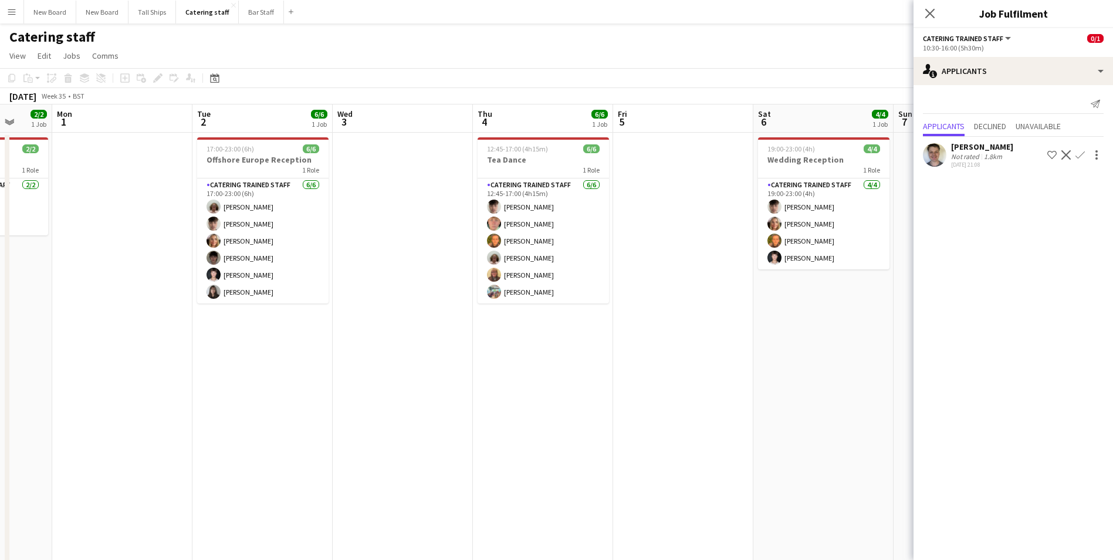
drag, startPoint x: 793, startPoint y: 376, endPoint x: 542, endPoint y: 364, distance: 251.4
click at [537, 370] on app-calendar-viewport "Fri 29 Sat 30 Sun 31 2/2 1 Job Mon 1 Tue 2 6/6 1 Job Wed 3 Thu 4 6/6 1 Job Fri …" at bounding box center [556, 382] width 1113 height 557
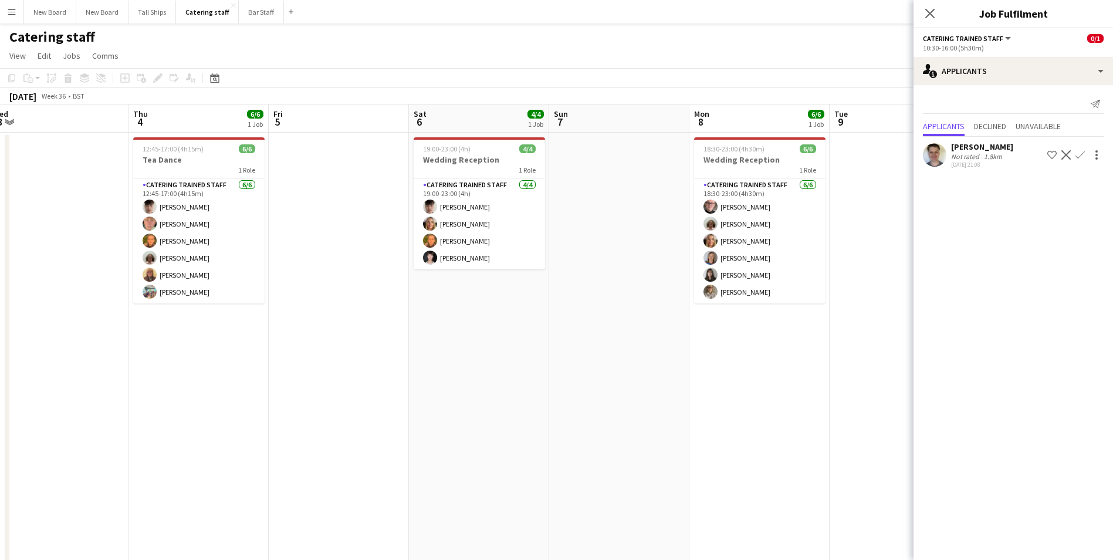
drag, startPoint x: 823, startPoint y: 341, endPoint x: 519, endPoint y: 329, distance: 304.2
click at [476, 332] on app-calendar-viewport "Sun 31 2/2 1 Job Mon 1 Tue 2 6/6 1 Job Wed 3 Thu 4 6/6 1 Job Fri 5 Sat 6 4/4 1 …" at bounding box center [556, 382] width 1113 height 557
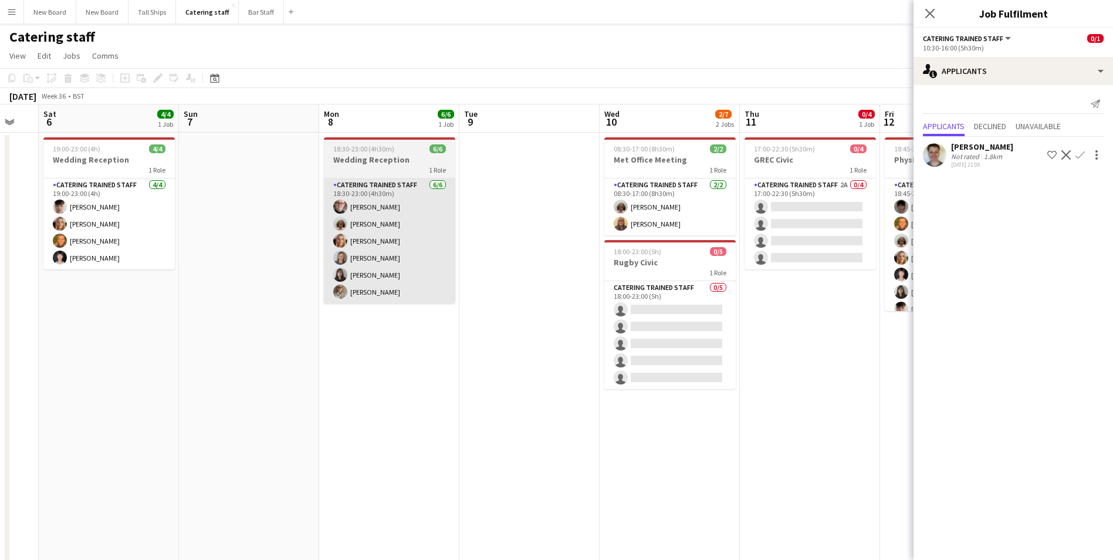
drag, startPoint x: 623, startPoint y: 346, endPoint x: 410, endPoint y: 301, distance: 217.6
click at [398, 304] on app-calendar-viewport "Wed 3 Thu 4 6/6 1 Job Fri 5 Sat 6 4/4 1 Job Sun 7 Mon 8 6/6 1 Job Tue 9 Wed 10 …" at bounding box center [556, 382] width 1113 height 557
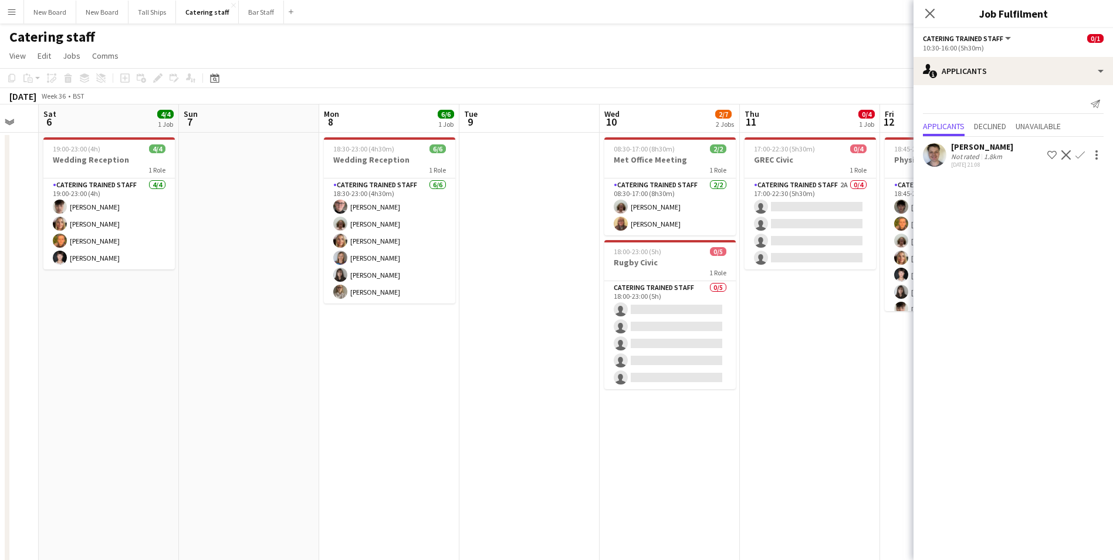
scroll to position [0, 378]
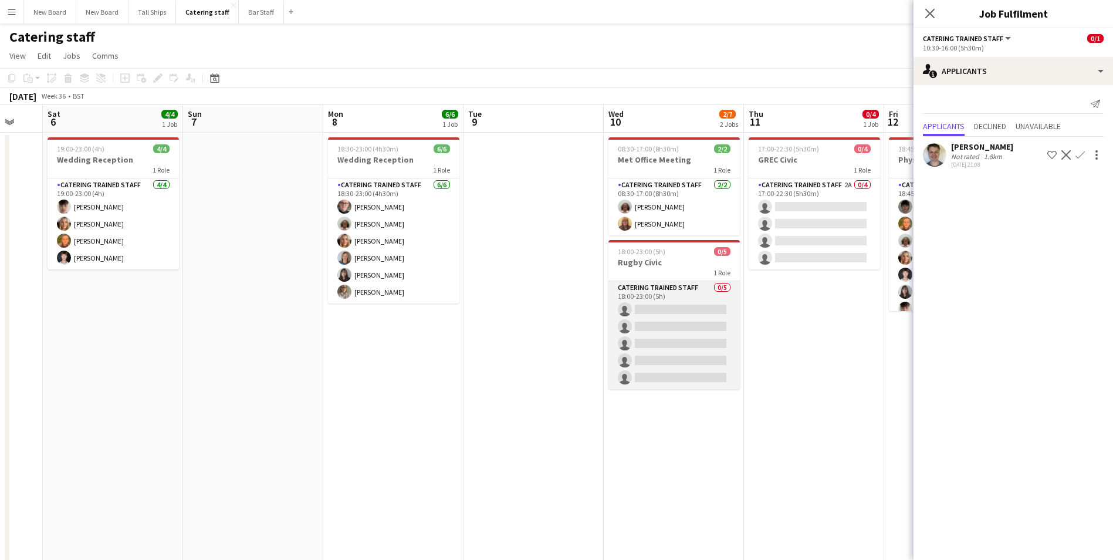
click at [698, 309] on app-card-role "Catering trained staff 0/5 18:00-23:00 (5h) single-neutral-actions single-neutr…" at bounding box center [674, 335] width 131 height 108
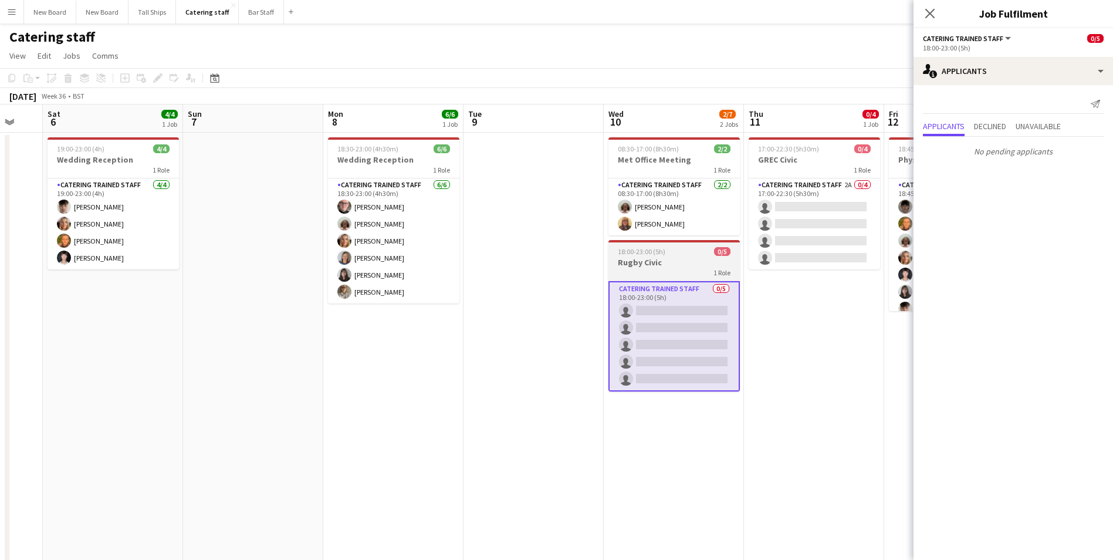
click at [677, 263] on h3 "Rugby Civic" at bounding box center [674, 262] width 131 height 11
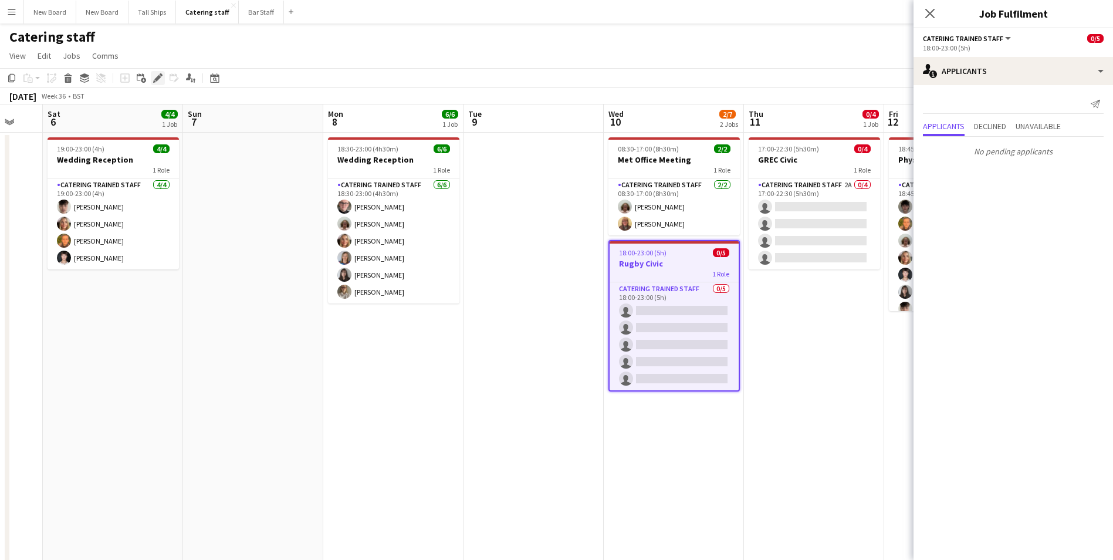
click at [154, 77] on icon "Edit" at bounding box center [157, 77] width 9 height 9
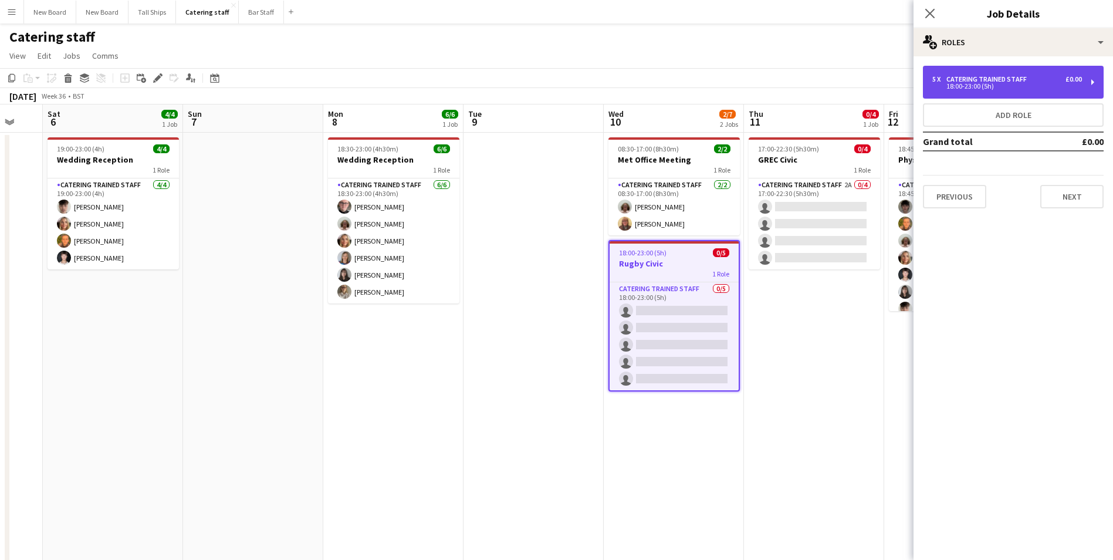
click at [1033, 75] on div "5 x Catering trained staff £0.00 18:00-23:00 (5h)" at bounding box center [1013, 82] width 181 height 33
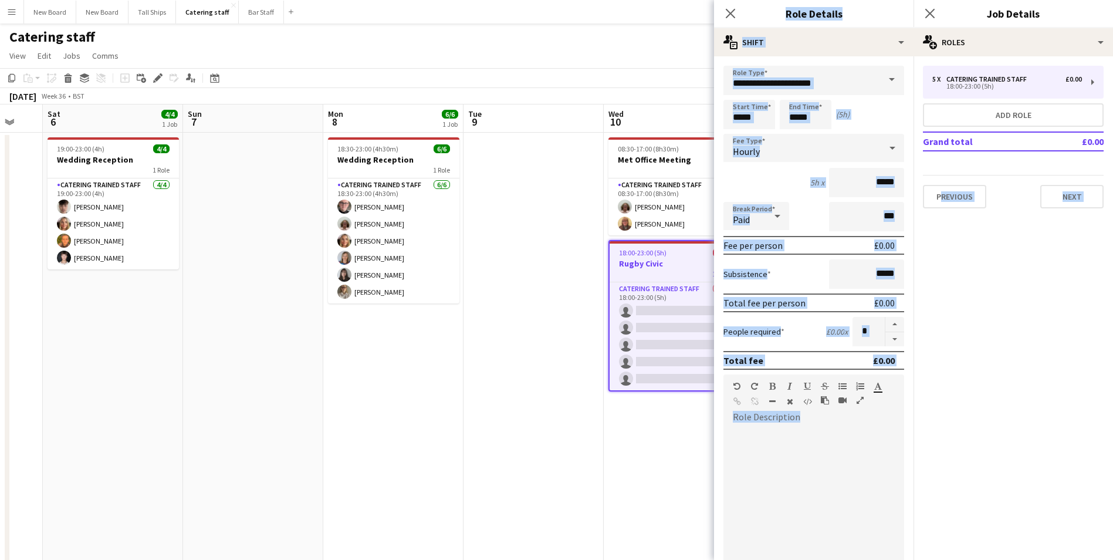
drag, startPoint x: 914, startPoint y: 246, endPoint x: 910, endPoint y: 387, distance: 141.5
click at [910, 390] on body "Menu Boards Boards Boards All jobs Status Workforce Workforce My Workforce Recr…" at bounding box center [556, 330] width 1113 height 661
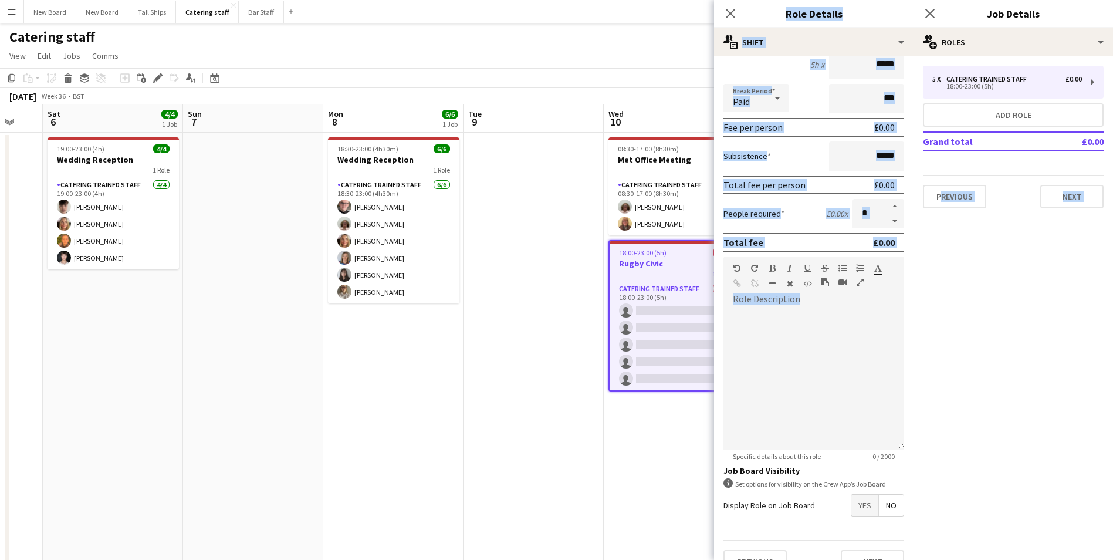
scroll to position [141, 0]
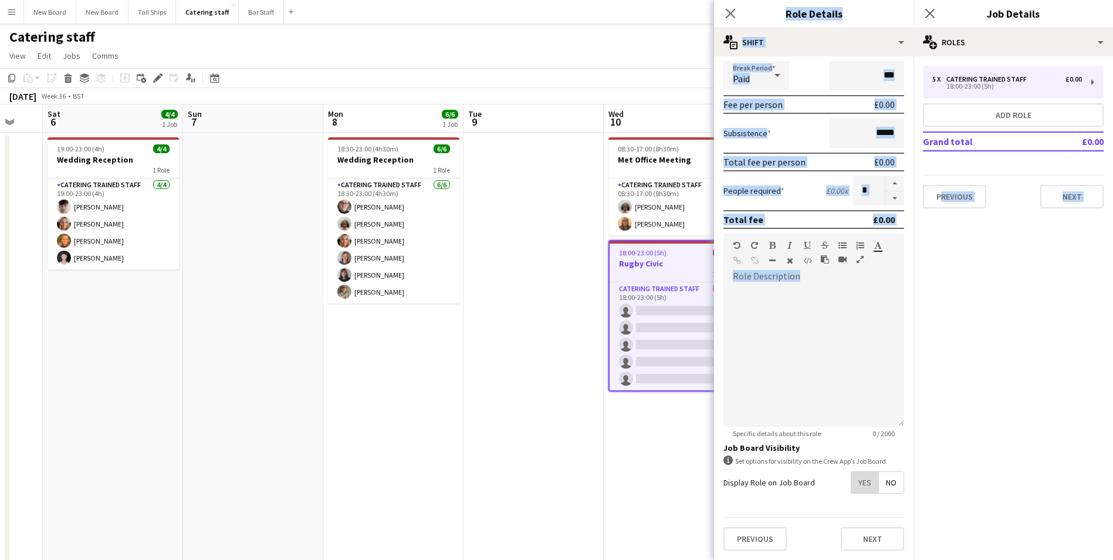
drag, startPoint x: 854, startPoint y: 479, endPoint x: 868, endPoint y: 493, distance: 19.9
click at [856, 479] on span "Yes" at bounding box center [864, 482] width 27 height 21
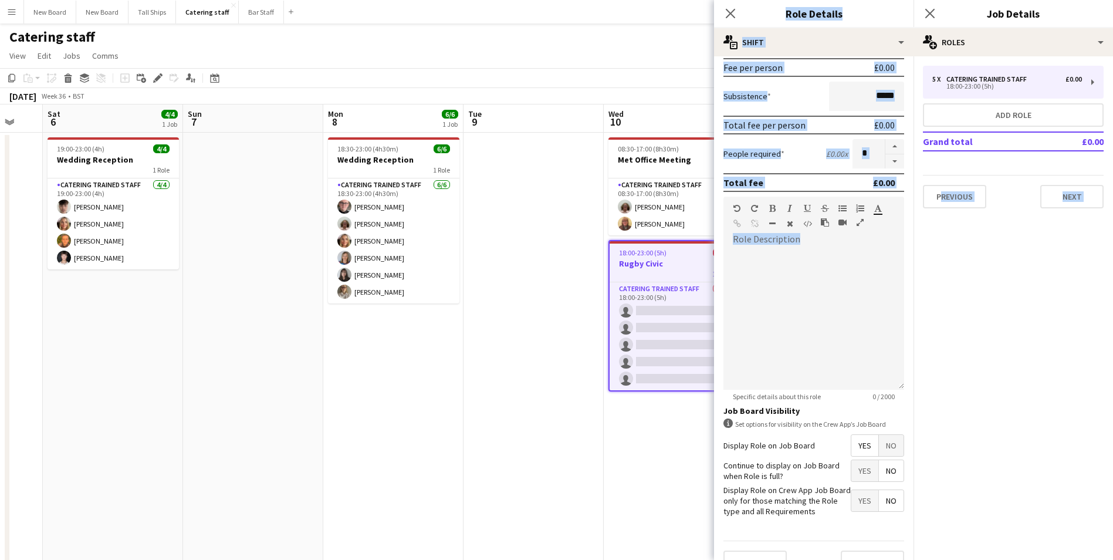
scroll to position [201, 0]
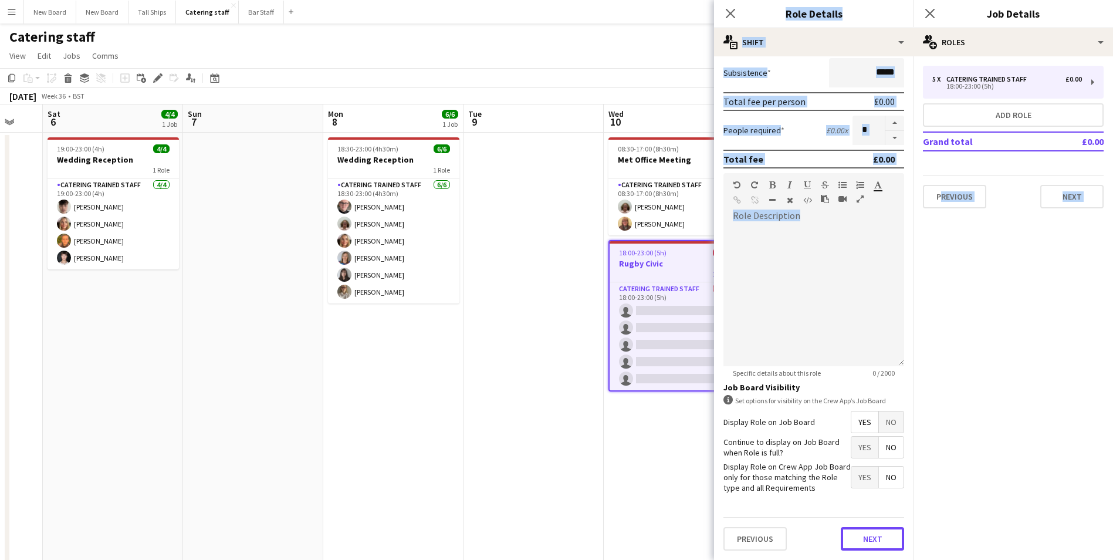
click at [877, 538] on button "Next" at bounding box center [872, 538] width 63 height 23
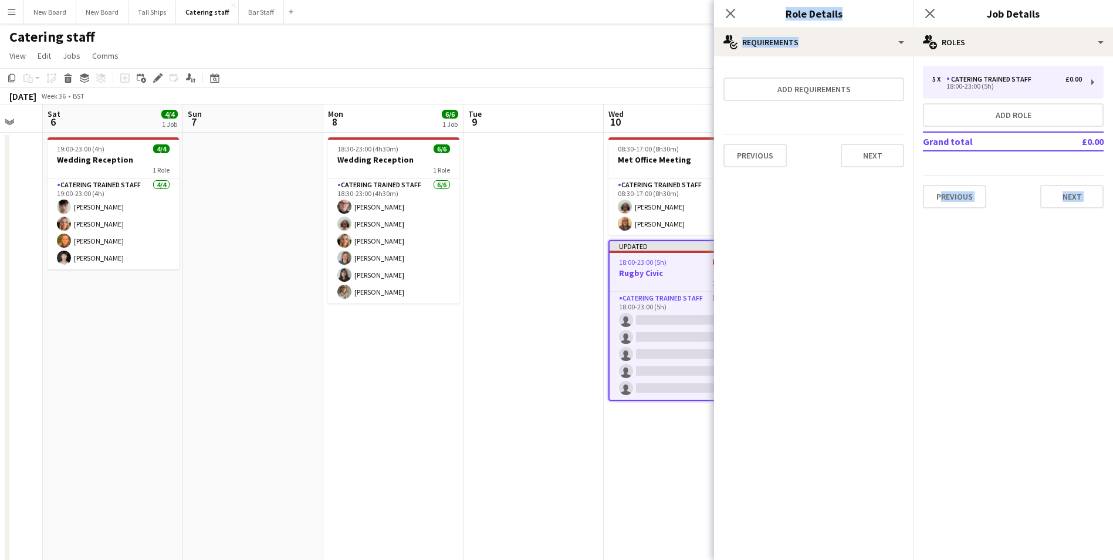
scroll to position [0, 0]
click at [1070, 185] on button "Next" at bounding box center [1071, 196] width 63 height 23
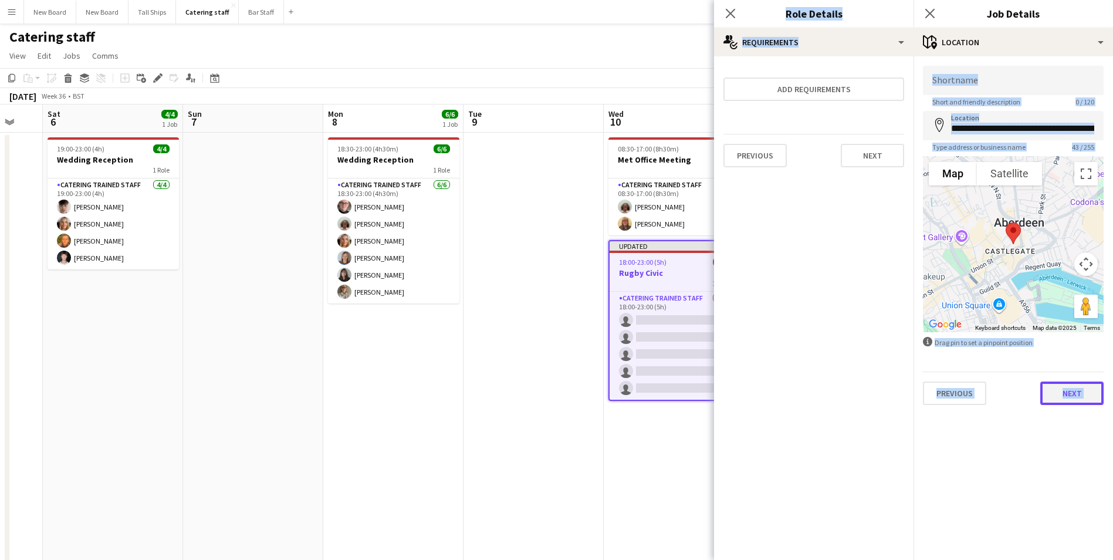
click at [1087, 393] on button "Next" at bounding box center [1071, 392] width 63 height 23
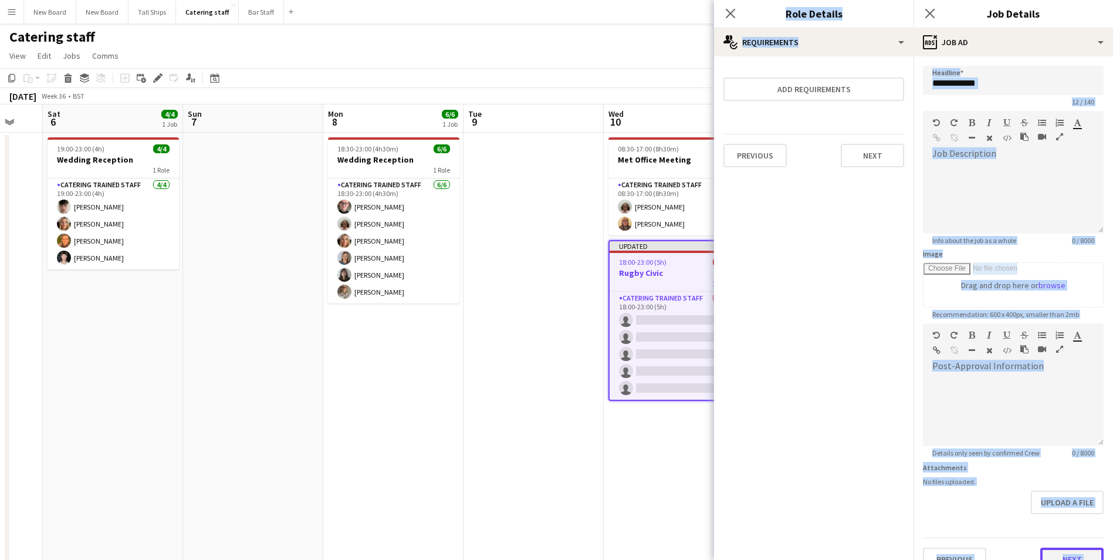
click at [1050, 556] on button "Next" at bounding box center [1071, 558] width 63 height 23
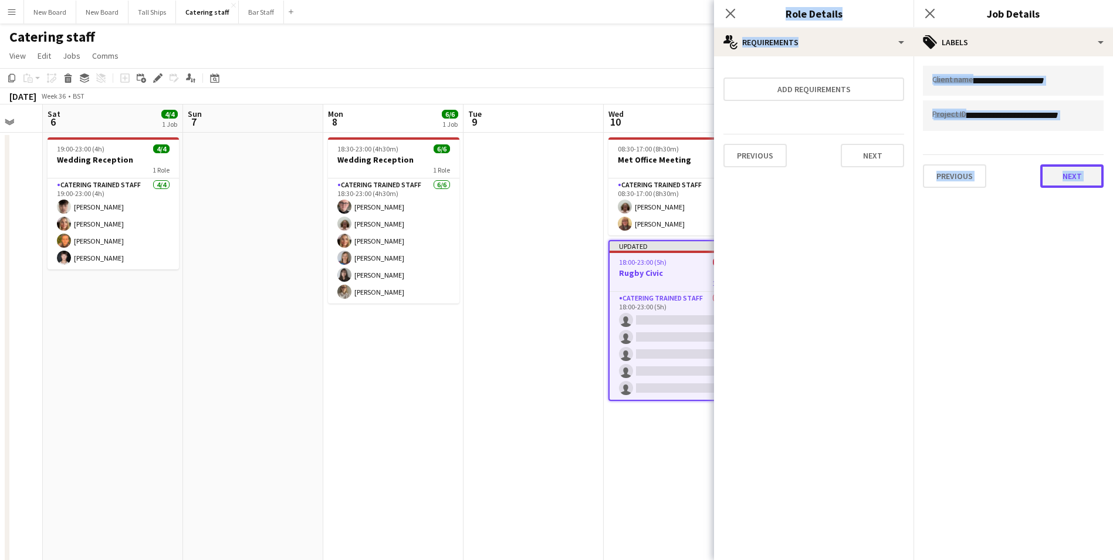
click at [1073, 177] on button "Next" at bounding box center [1071, 175] width 63 height 23
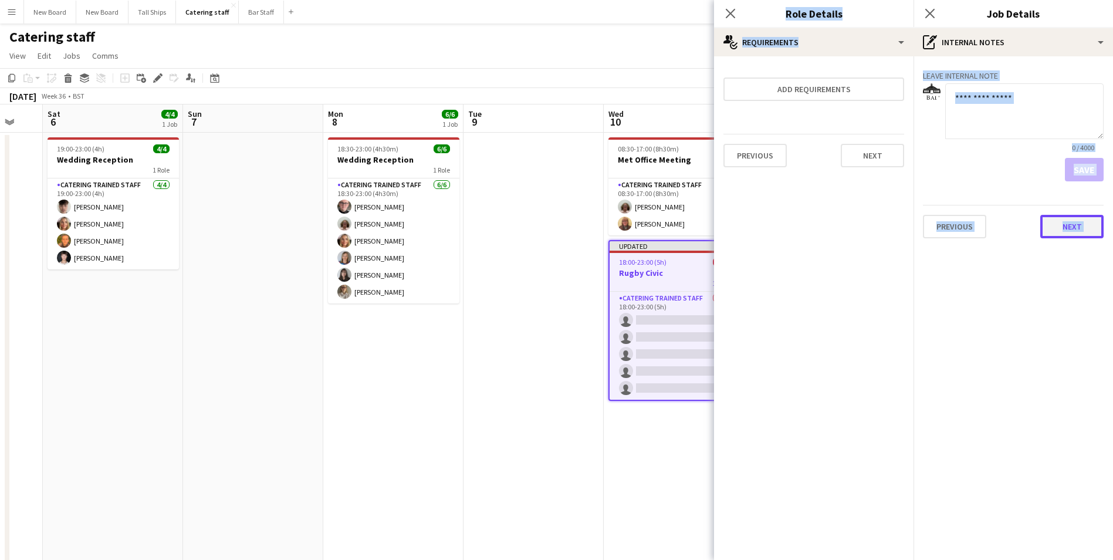
click at [1074, 238] on button "Next" at bounding box center [1071, 226] width 63 height 23
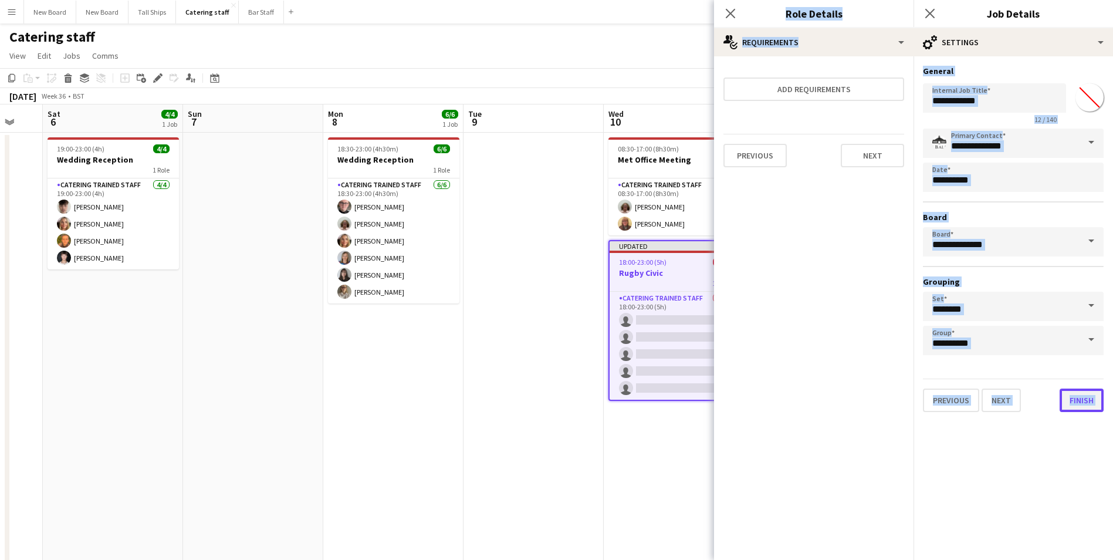
click at [1081, 396] on button "Finish" at bounding box center [1082, 399] width 44 height 23
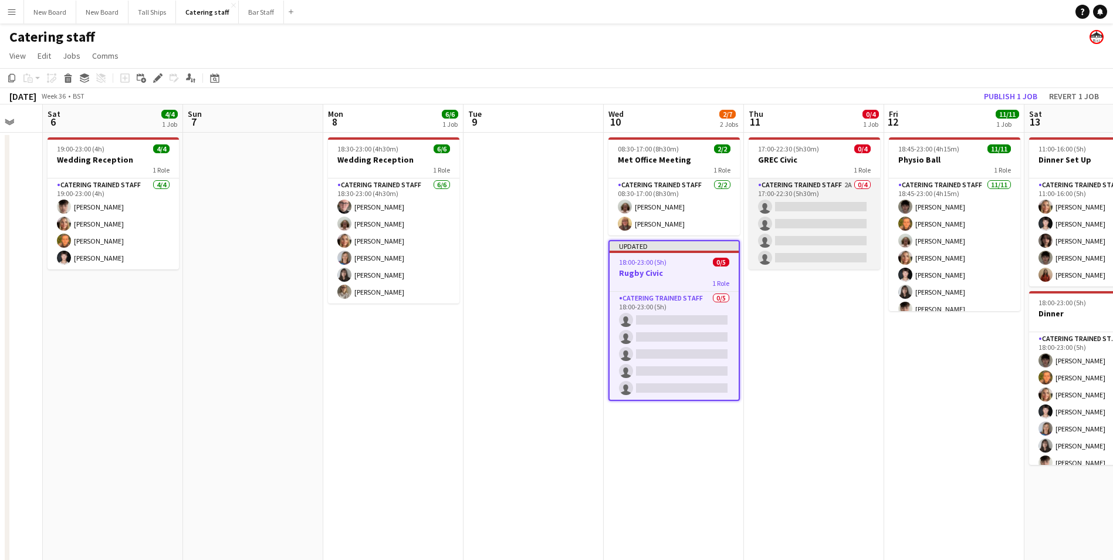
click at [817, 204] on app-card-role "Catering trained staff 2A 0/4 17:00-22:30 (5h30m) single-neutral-actions single…" at bounding box center [814, 223] width 131 height 91
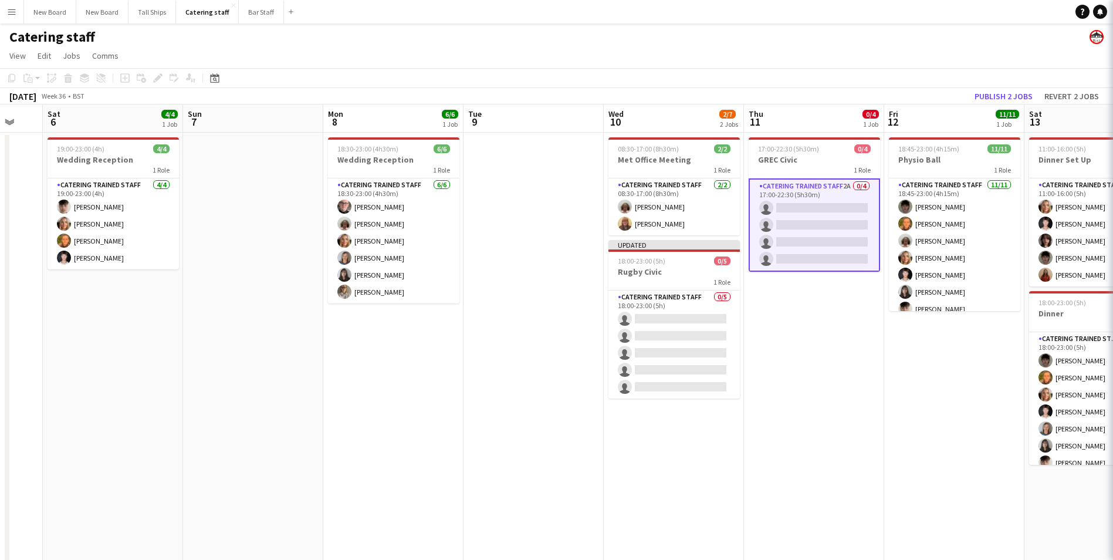
scroll to position [0, 379]
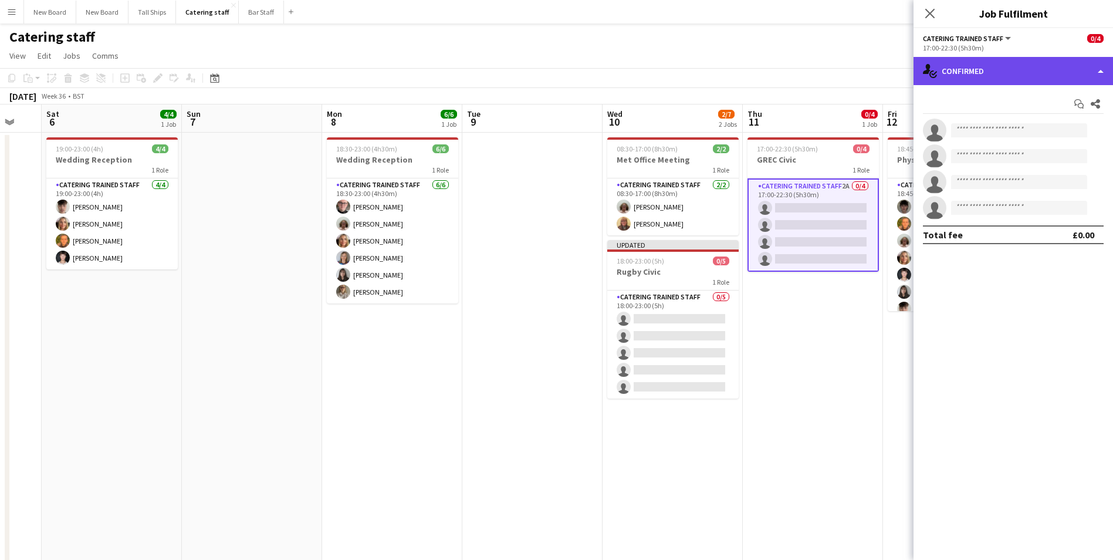
click at [1018, 66] on div "single-neutral-actions-check-2 Confirmed" at bounding box center [1014, 71] width 200 height 28
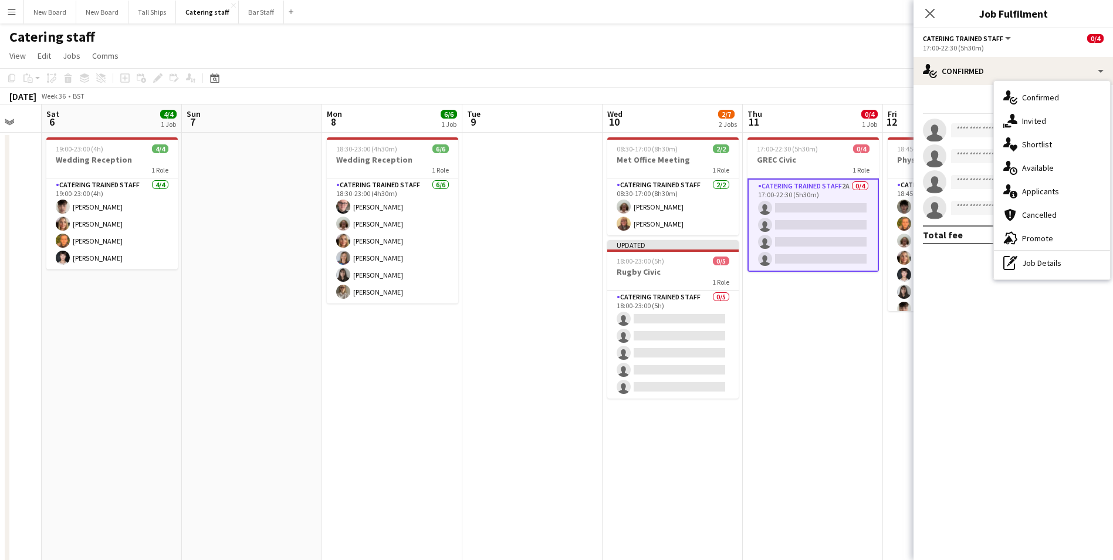
click at [1052, 201] on div "single-neutral-actions-information Applicants" at bounding box center [1052, 191] width 116 height 23
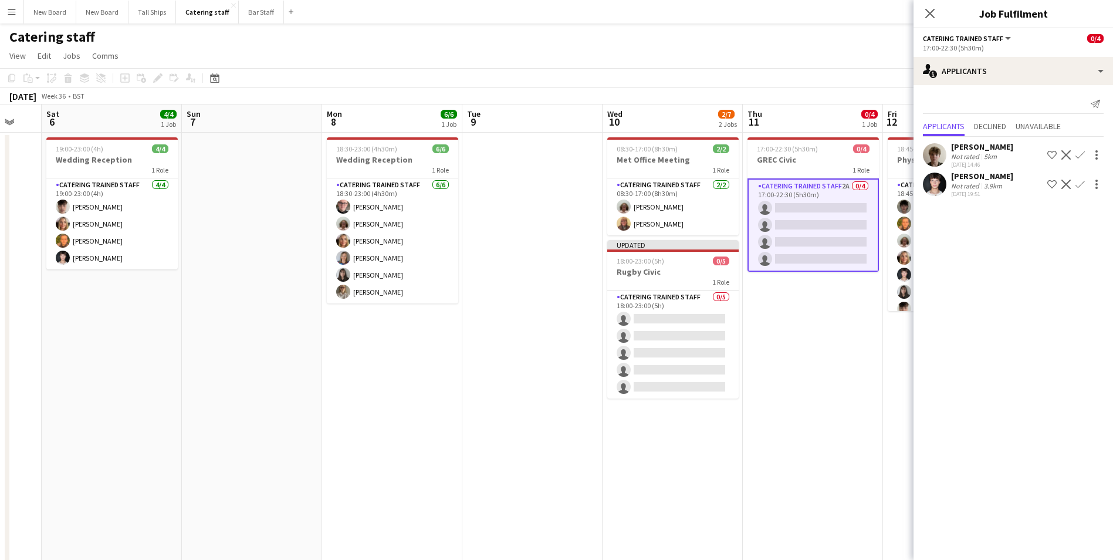
scroll to position [0, 378]
click at [793, 337] on app-date-cell "17:00-22:30 (5h30m) 0/4 GREC Civic 1 Role Catering trained staff 2A 0/4 17:00-2…" at bounding box center [814, 397] width 140 height 529
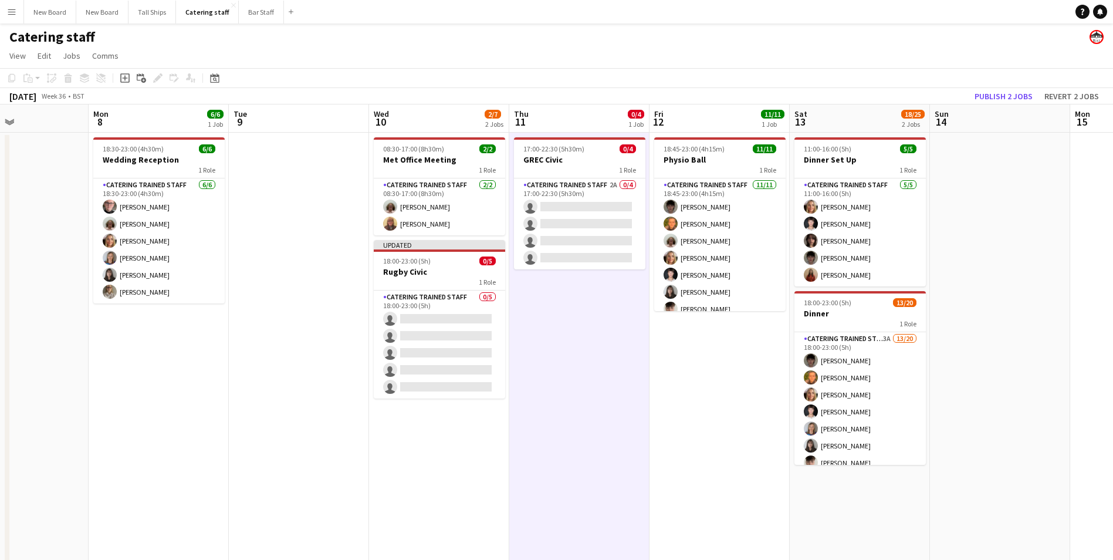
drag, startPoint x: 898, startPoint y: 391, endPoint x: 725, endPoint y: 390, distance: 173.7
click at [662, 398] on app-calendar-viewport "Fri 5 Sat 6 4/4 1 Job Sun 7 Mon 8 6/6 1 Job Tue 9 Wed 10 2/7 2 Jobs Thu 11 0/4 …" at bounding box center [556, 382] width 1113 height 557
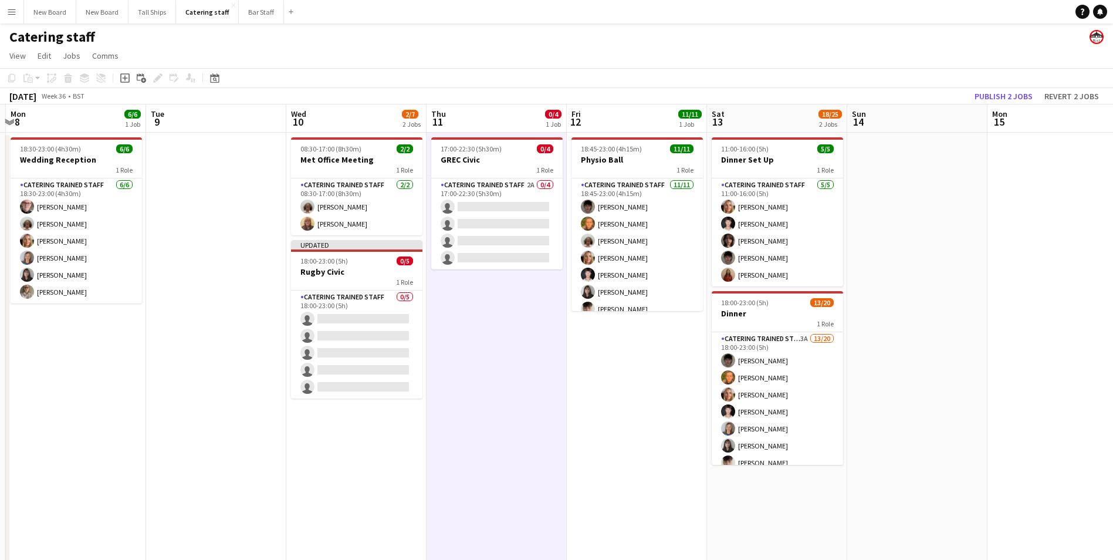
drag, startPoint x: 1027, startPoint y: 364, endPoint x: 920, endPoint y: 372, distance: 107.1
click at [944, 385] on app-calendar-viewport "Fri 5 Sat 6 4/4 1 Job Sun 7 Mon 8 6/6 1 Job Tue 9 Wed 10 2/7 2 Jobs Thu 11 0/4 …" at bounding box center [556, 382] width 1113 height 557
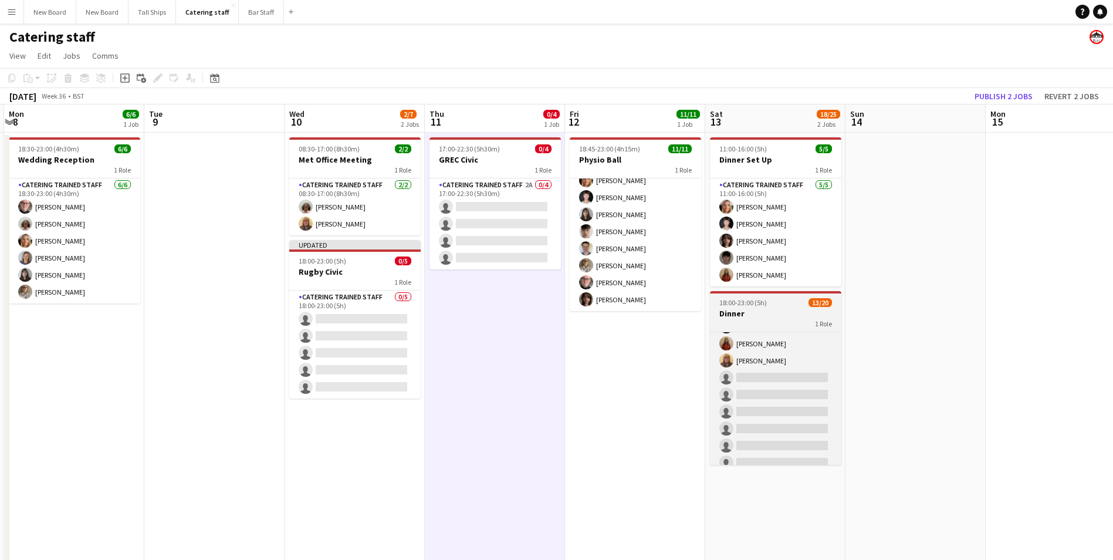
scroll to position [196, 0]
click at [801, 384] on app-card-role "Catering trained staff 3A 13/20 18:00-23:00 (5h) [PERSON_NAME] [PERSON_NAME] Ch…" at bounding box center [775, 317] width 131 height 363
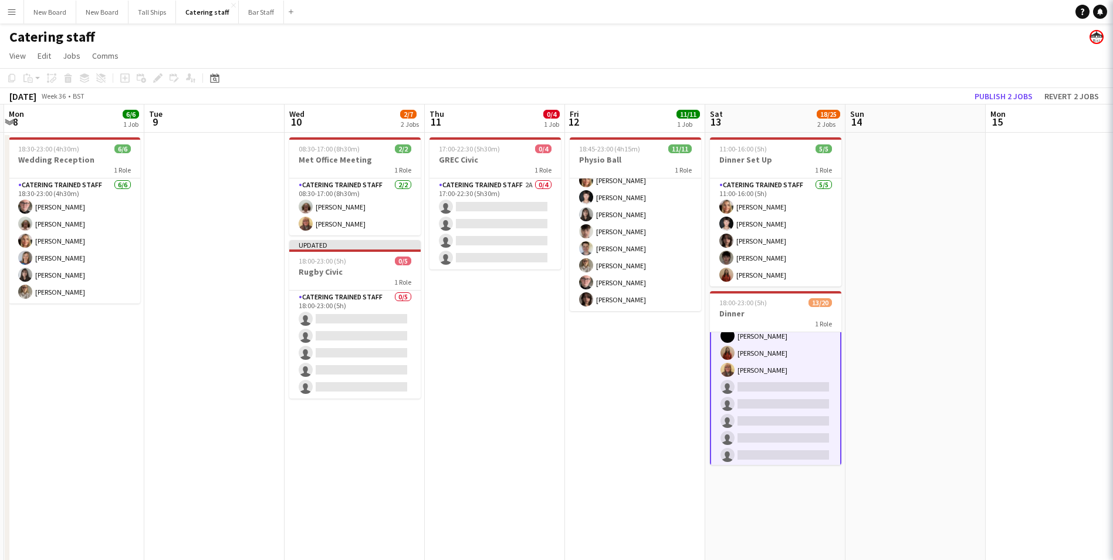
scroll to position [197, 0]
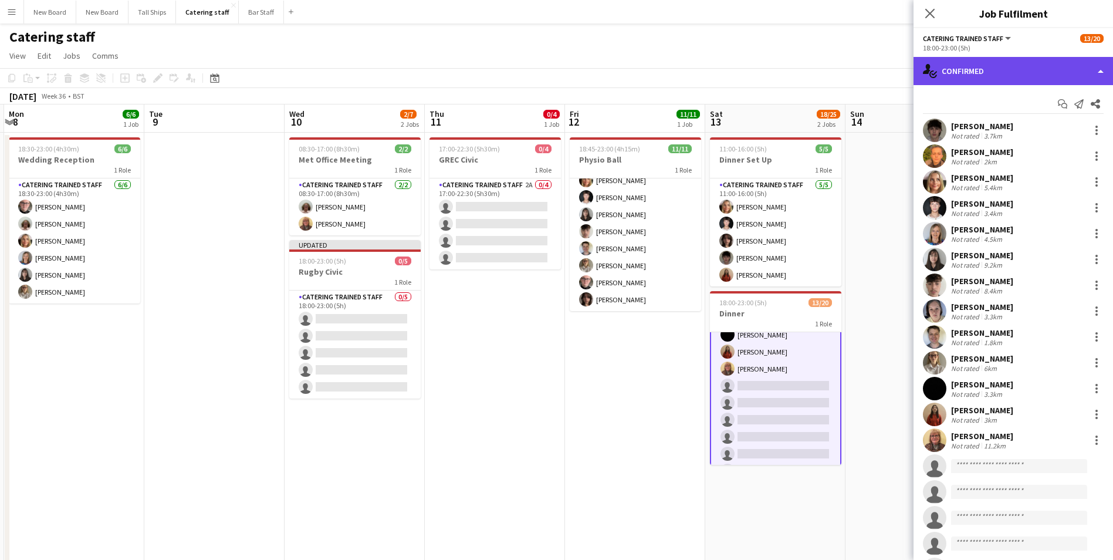
click at [938, 57] on div "single-neutral-actions-check-2 Confirmed" at bounding box center [1014, 71] width 200 height 28
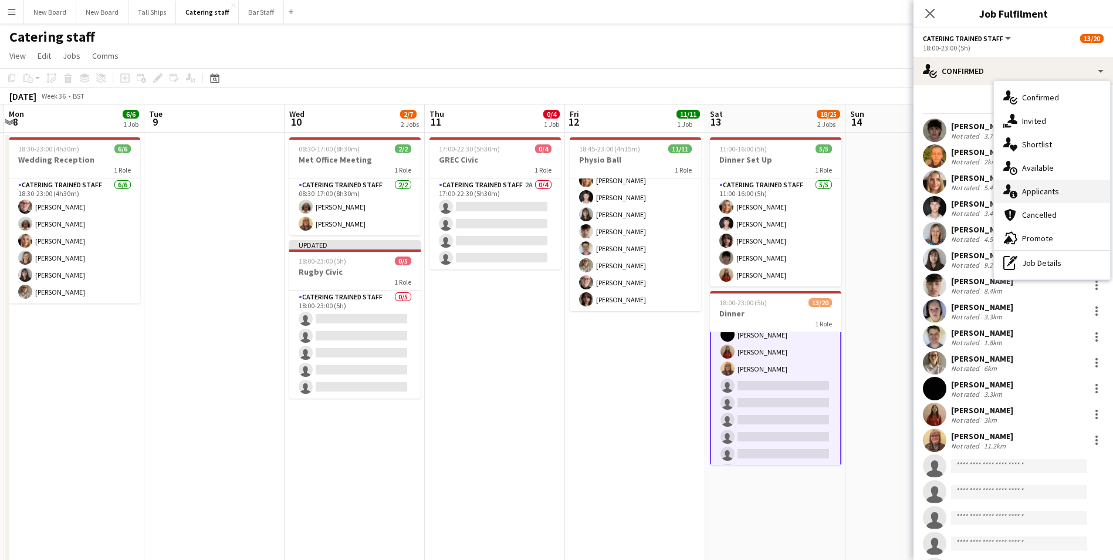
click at [1063, 194] on div "single-neutral-actions-information Applicants" at bounding box center [1052, 191] width 116 height 23
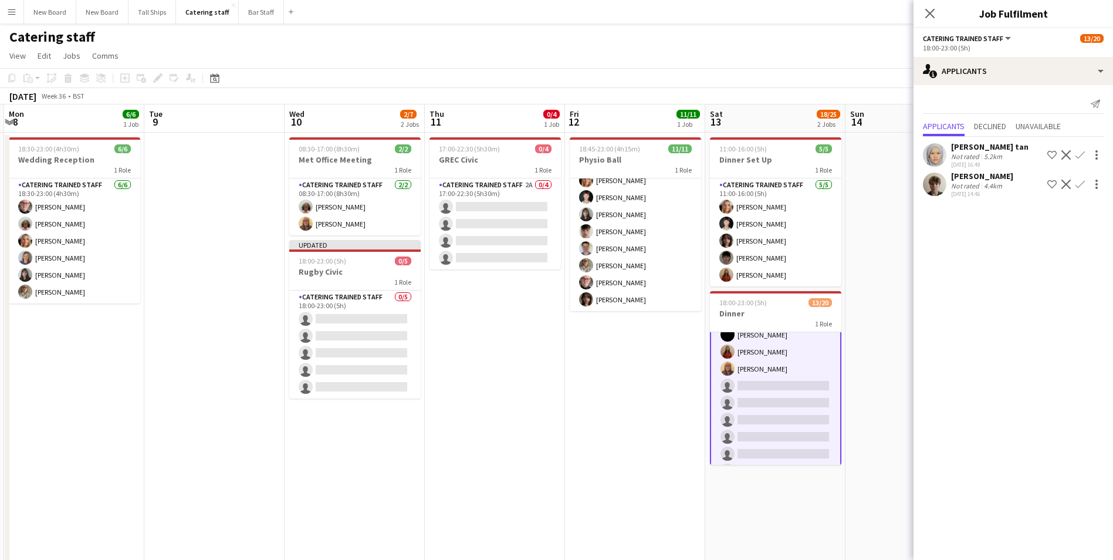
click at [1078, 184] on app-icon "Confirm" at bounding box center [1080, 184] width 9 height 9
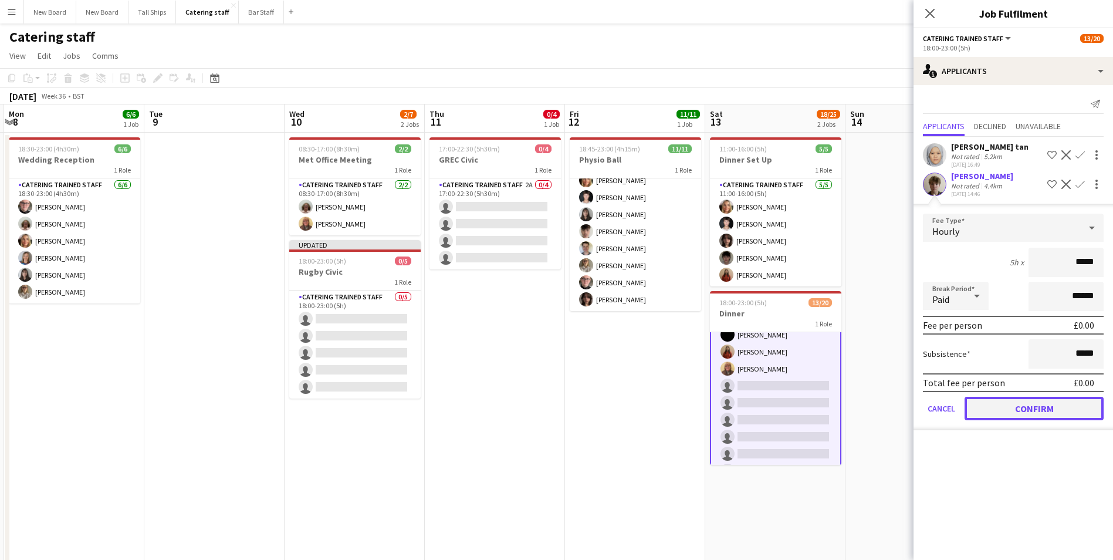
click at [1003, 407] on button "Confirm" at bounding box center [1034, 408] width 139 height 23
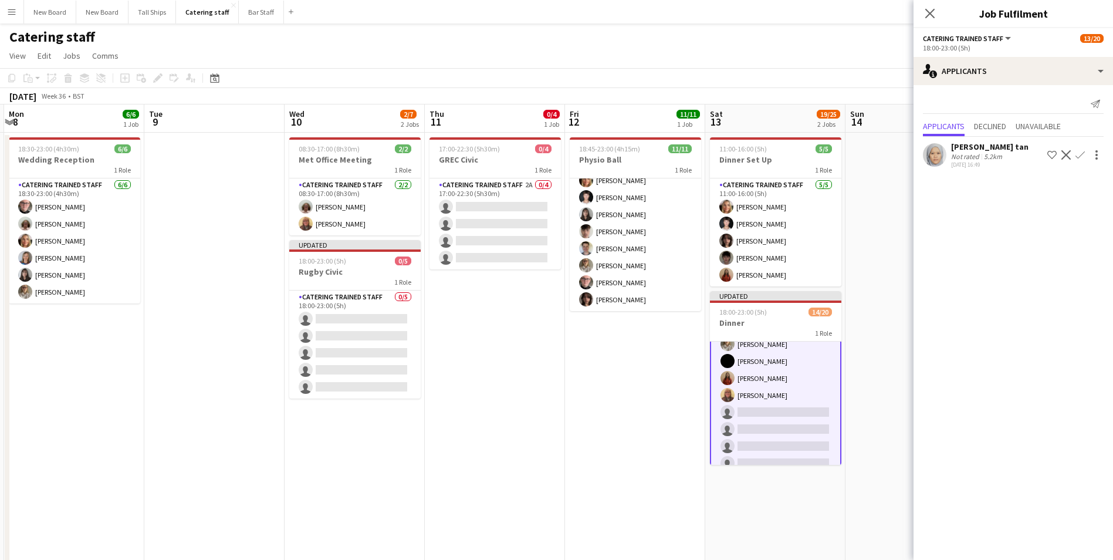
click at [873, 197] on app-date-cell at bounding box center [916, 397] width 140 height 529
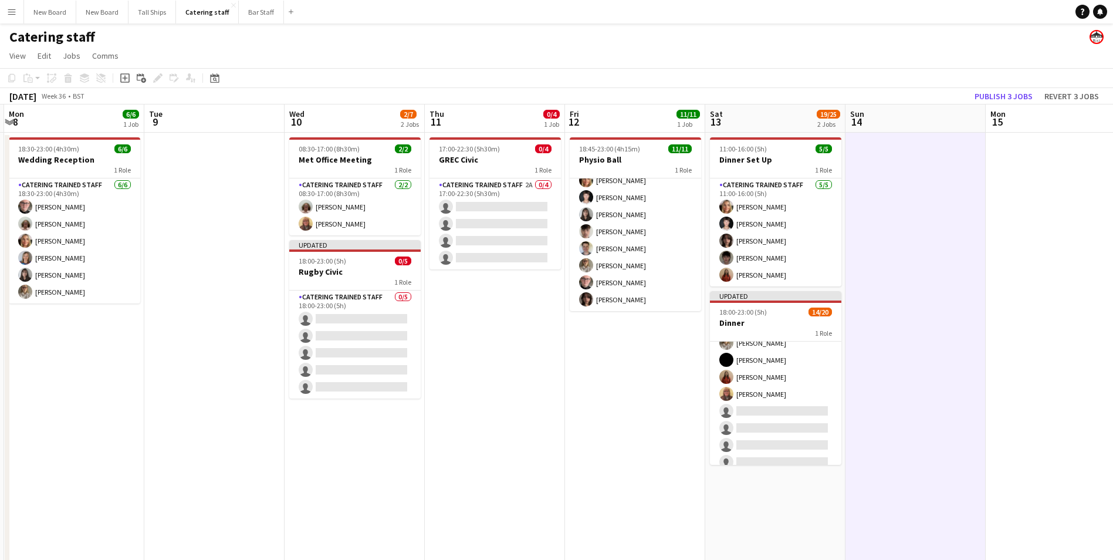
scroll to position [196, 0]
click at [1018, 90] on button "Publish 3 jobs" at bounding box center [1003, 96] width 67 height 15
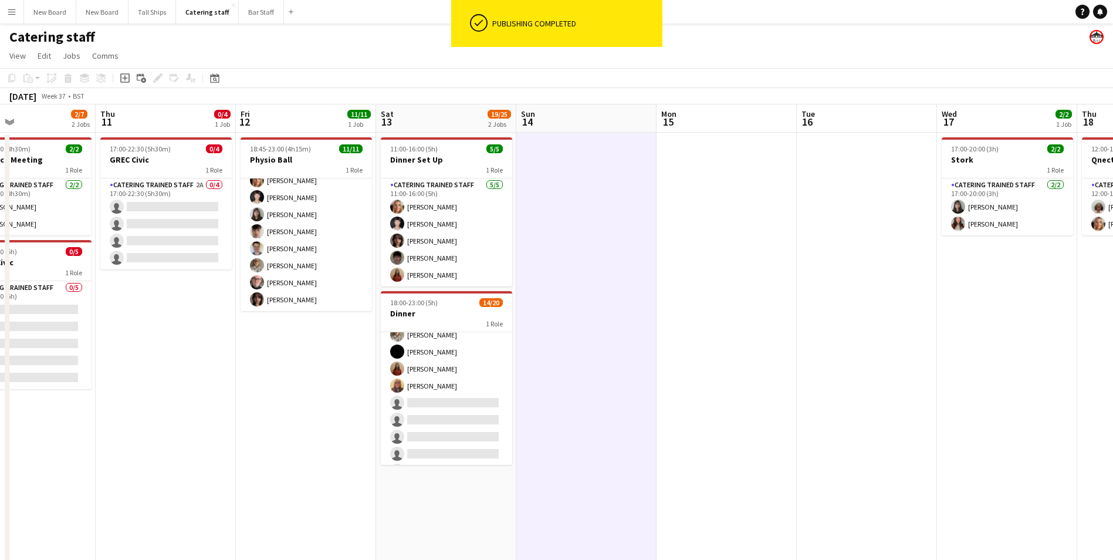
drag, startPoint x: 1047, startPoint y: 316, endPoint x: 719, endPoint y: 265, distance: 332.0
click at [717, 268] on app-calendar-viewport "Sun 7 Mon 8 6/6 1 Job Tue 9 Wed 10 2/7 2 Jobs Thu 11 0/4 1 Job Fri 12 11/11 1 J…" at bounding box center [556, 382] width 1113 height 557
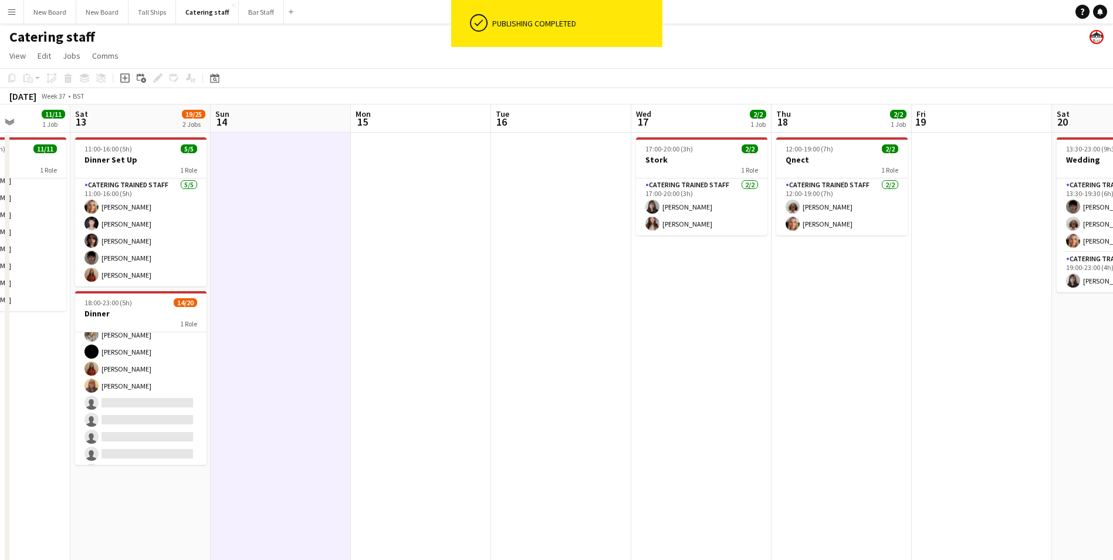
drag, startPoint x: 1053, startPoint y: 324, endPoint x: 1036, endPoint y: 351, distance: 31.7
click at [772, 319] on app-calendar-viewport "Wed 10 2/7 2 Jobs Thu 11 0/4 1 Job Fri 12 11/11 1 Job Sat 13 19/25 2 Jobs Sun 1…" at bounding box center [556, 382] width 1113 height 557
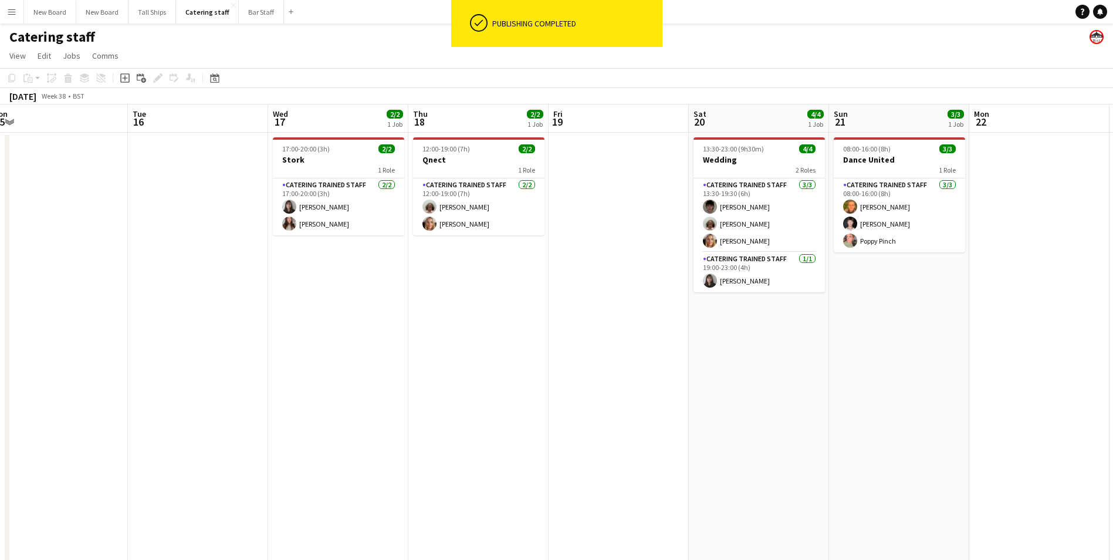
drag, startPoint x: 1085, startPoint y: 359, endPoint x: 720, endPoint y: 329, distance: 366.2
click at [721, 331] on app-calendar-viewport "Fri 12 11/11 1 Job Sat 13 19/25 2 Jobs Sun 14 Mon 15 Tue 16 Wed 17 2/2 1 Job Th…" at bounding box center [556, 382] width 1113 height 557
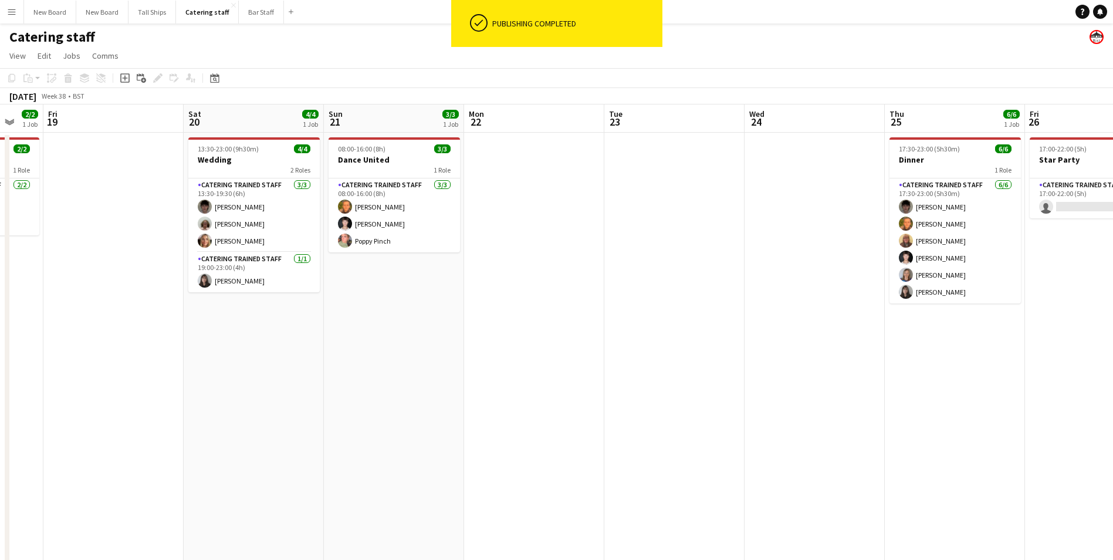
scroll to position [0, 415]
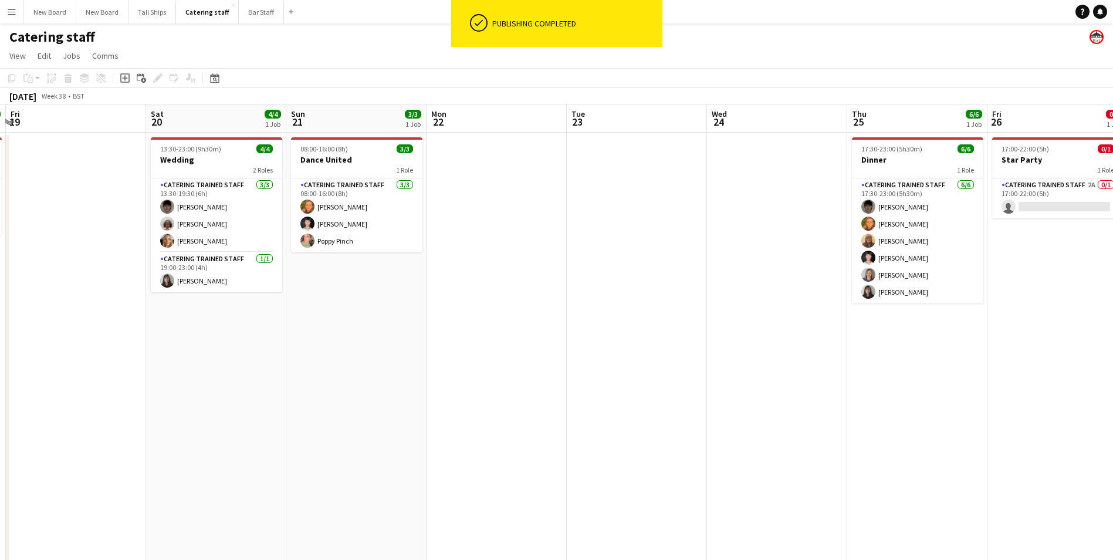
drag, startPoint x: 911, startPoint y: 314, endPoint x: 370, endPoint y: 245, distance: 545.4
click at [370, 245] on app-calendar-viewport "Tue 16 Wed 17 2/2 1 Job Thu 18 2/2 1 Job Fri 19 Sat 20 4/4 1 Job Sun 21 3/3 1 J…" at bounding box center [556, 382] width 1113 height 557
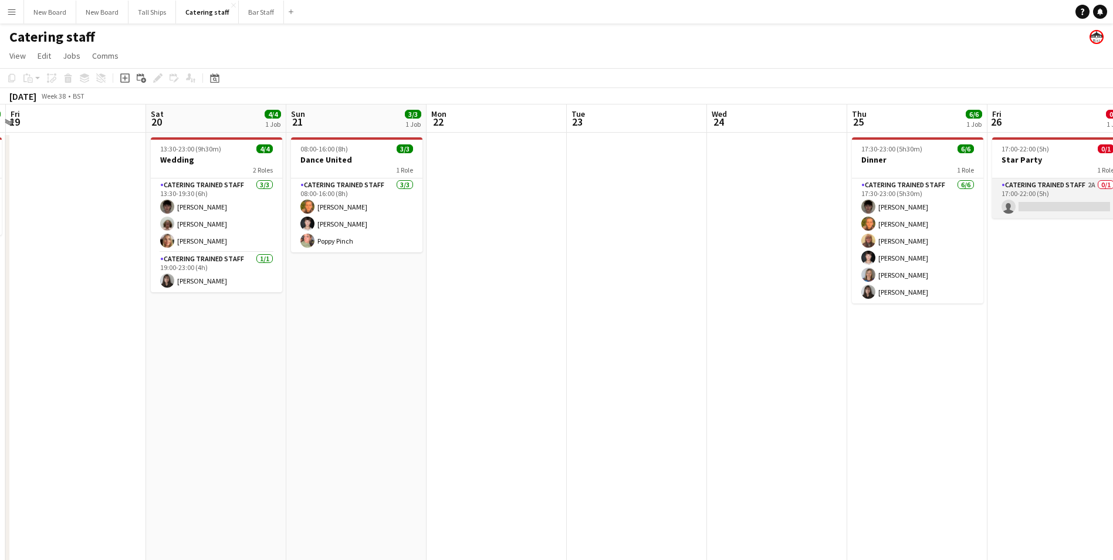
click at [1057, 207] on app-card-role "Catering trained staff 2A 0/1 17:00-22:00 (5h) single-neutral-actions" at bounding box center [1057, 198] width 131 height 40
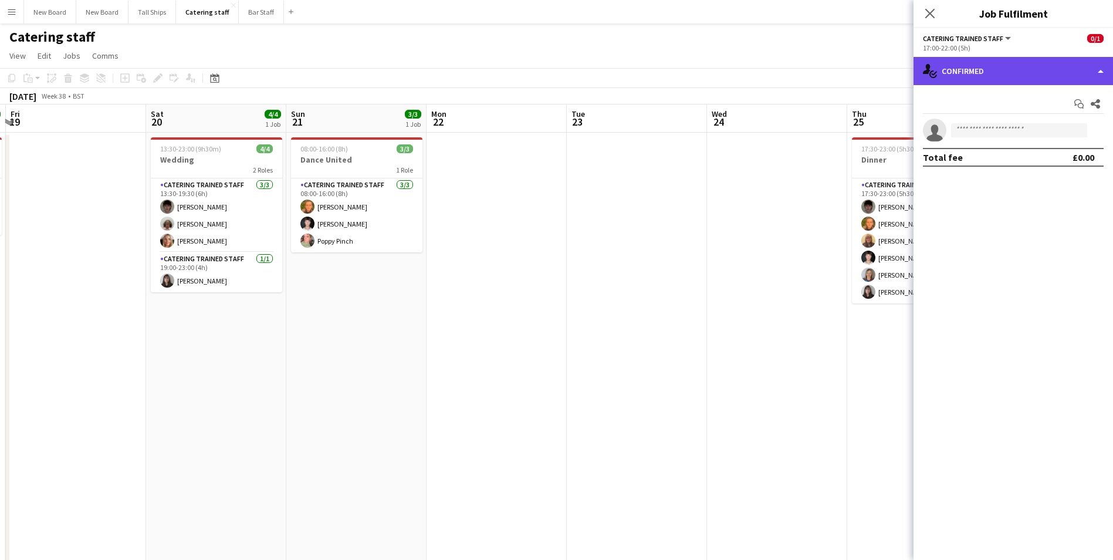
click at [1032, 60] on div "single-neutral-actions-check-2 Confirmed" at bounding box center [1014, 71] width 200 height 28
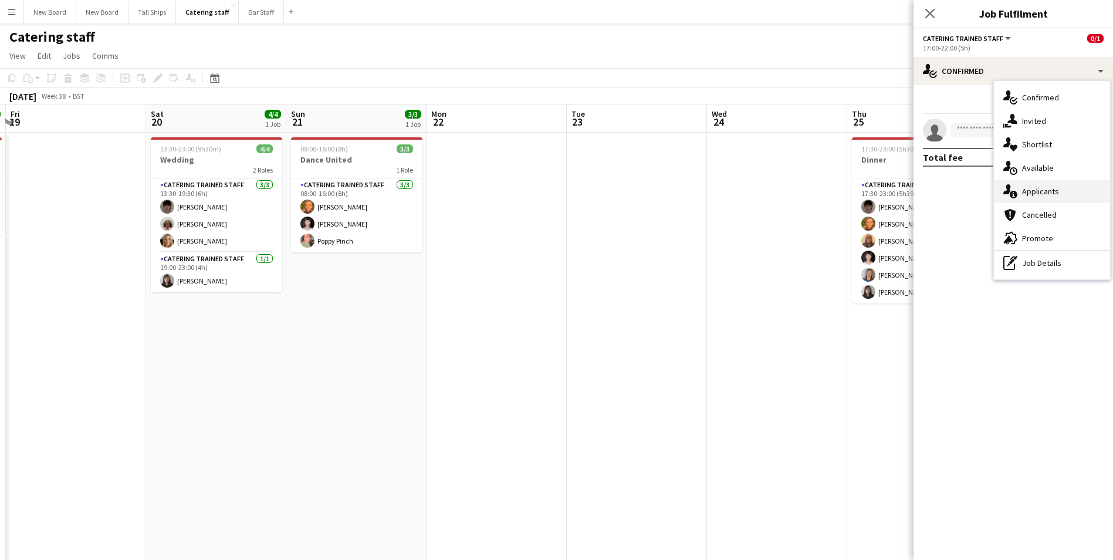
click at [1063, 192] on div "single-neutral-actions-information Applicants" at bounding box center [1052, 191] width 116 height 23
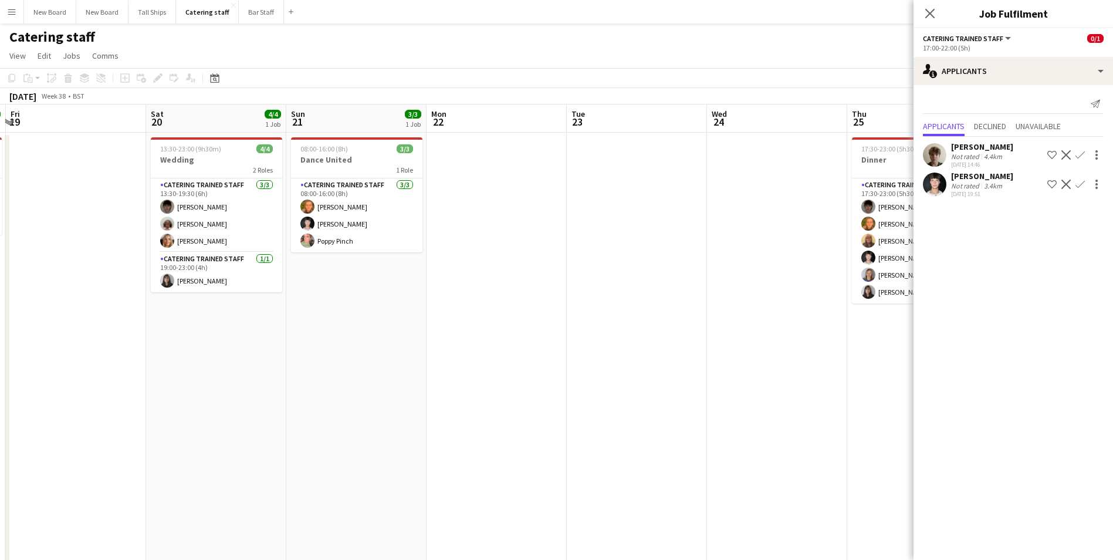
click at [749, 231] on app-date-cell at bounding box center [777, 397] width 140 height 529
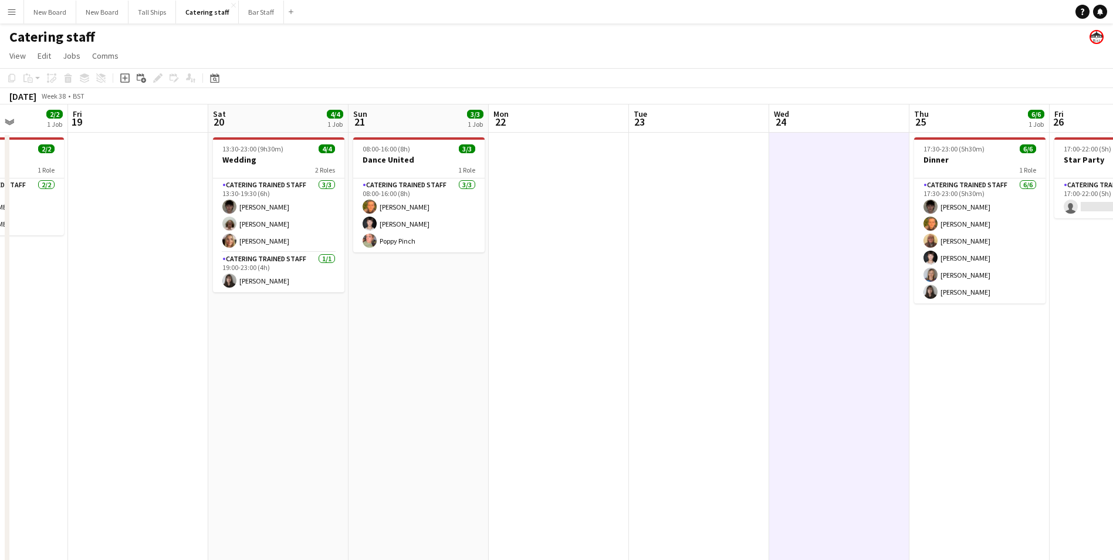
drag, startPoint x: 763, startPoint y: 207, endPoint x: 442, endPoint y: 212, distance: 321.6
click at [442, 214] on app-calendar-viewport "Tue 16 Wed 17 2/2 1 Job Thu 18 2/2 1 Job Fri 19 Sat 20 4/4 1 Job Sun 21 3/3 1 J…" at bounding box center [556, 382] width 1113 height 557
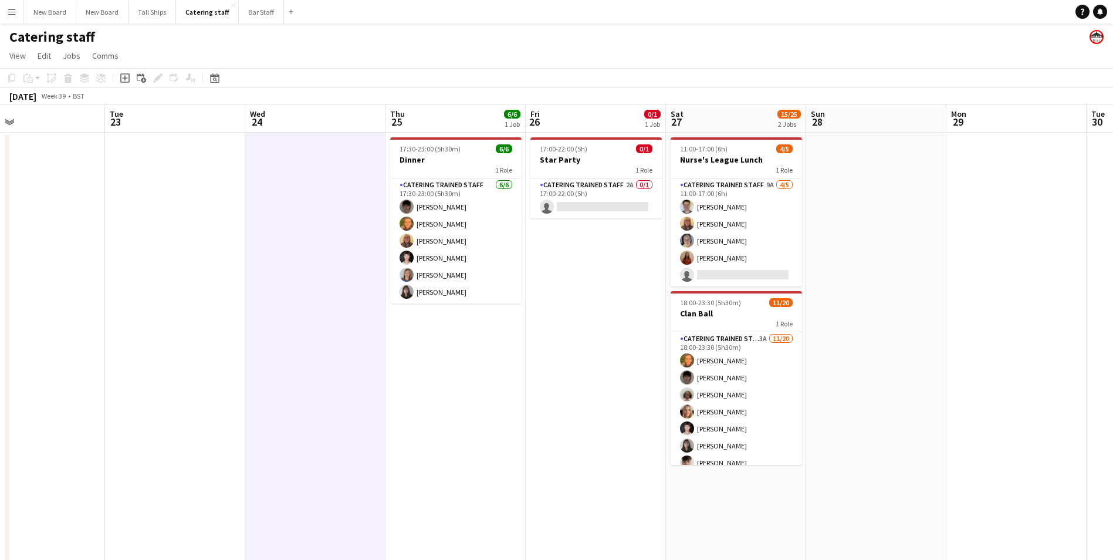
scroll to position [0, 359]
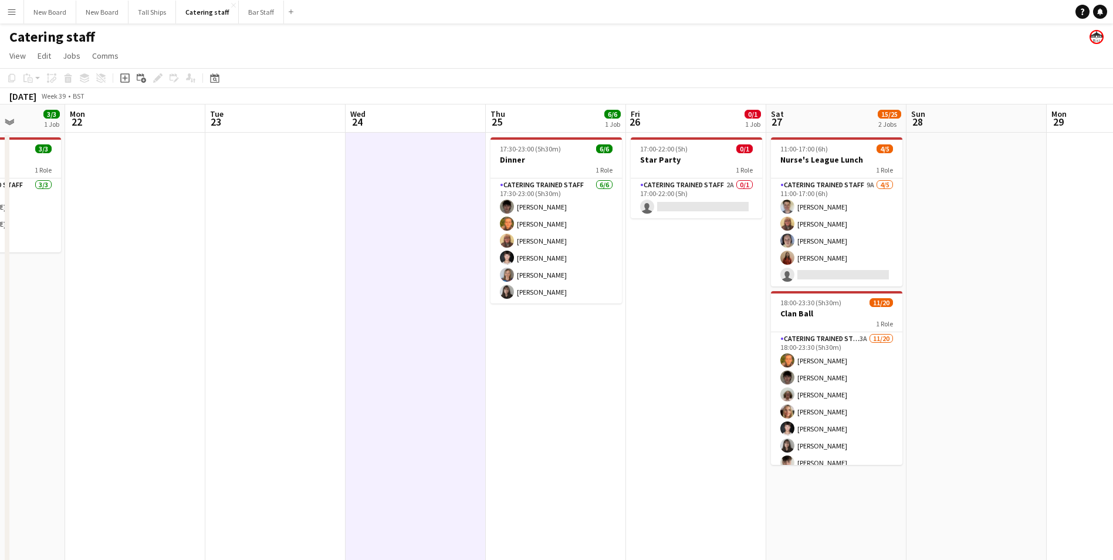
drag, startPoint x: 719, startPoint y: 253, endPoint x: 536, endPoint y: 229, distance: 185.2
click at [536, 232] on app-calendar-viewport "Fri 19 Sat 20 4/4 1 Job Sun 21 3/3 1 Job Mon 22 Tue 23 Wed 24 Thu 25 6/6 1 Job …" at bounding box center [556, 382] width 1113 height 557
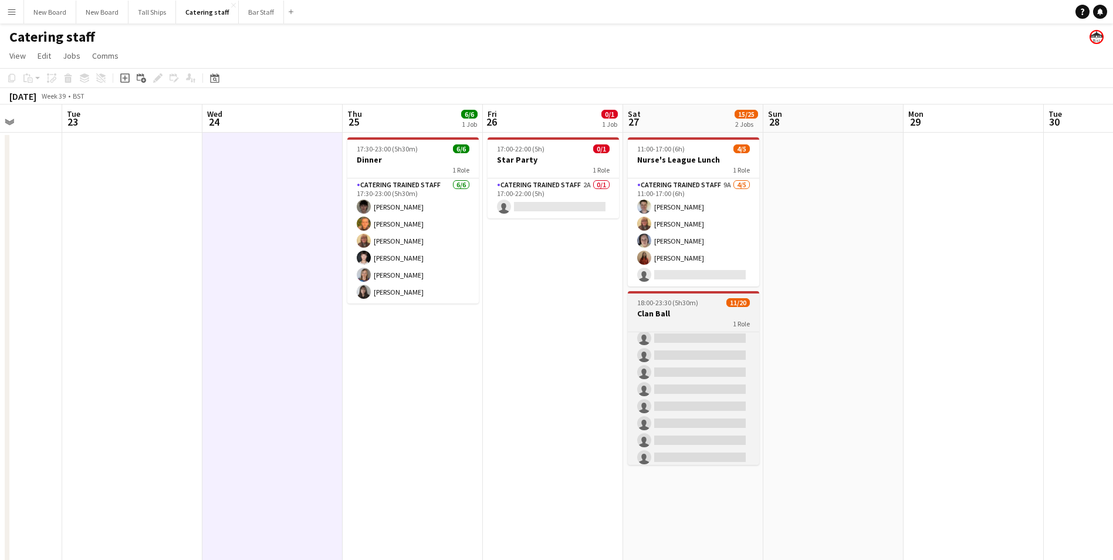
scroll to position [215, 0]
click at [714, 346] on app-card-role "Catering trained staff 3A [DATE] 18:00-23:30 (5h30m) [PERSON_NAME] [PERSON_NAME…" at bounding box center [693, 298] width 131 height 363
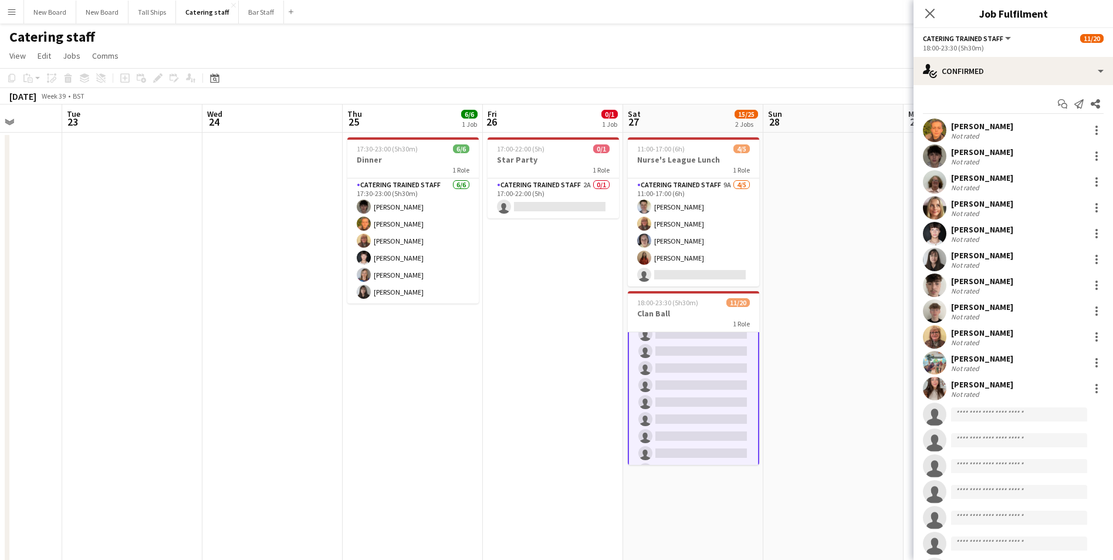
scroll to position [216, 0]
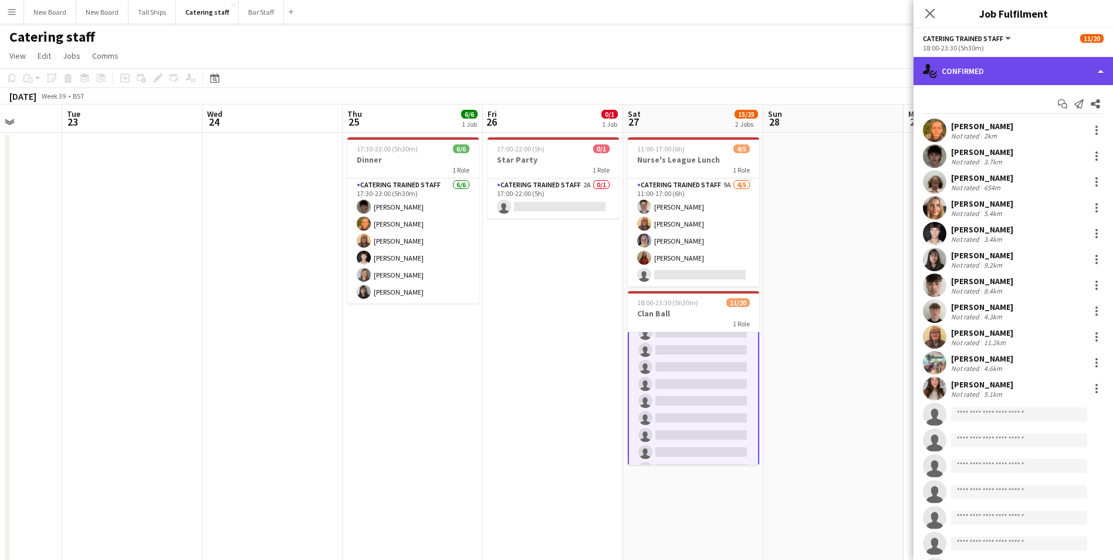
click at [1044, 77] on div "single-neutral-actions-check-2 Confirmed" at bounding box center [1014, 71] width 200 height 28
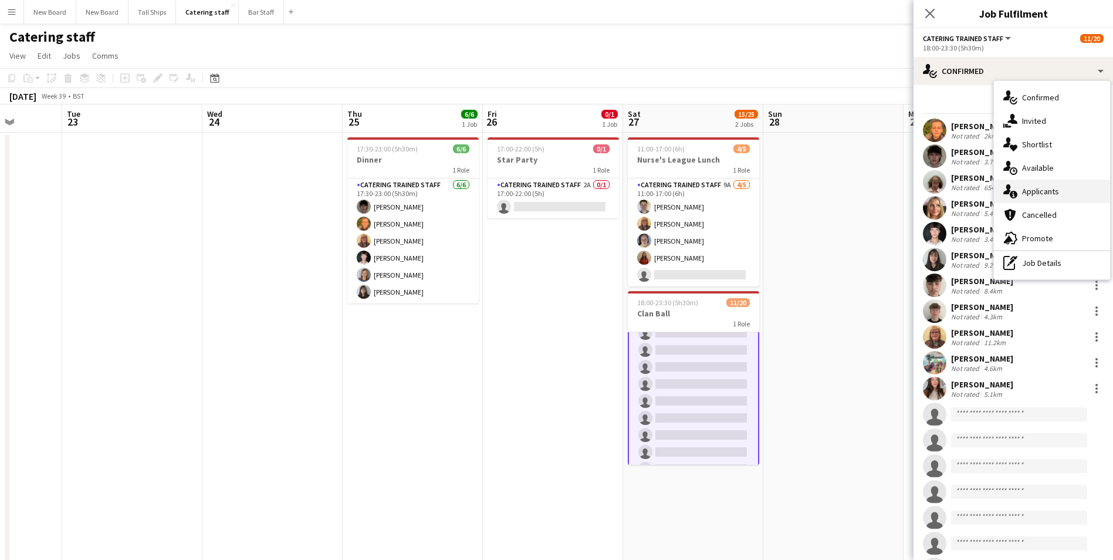
click at [1036, 192] on div "single-neutral-actions-information Applicants" at bounding box center [1052, 191] width 116 height 23
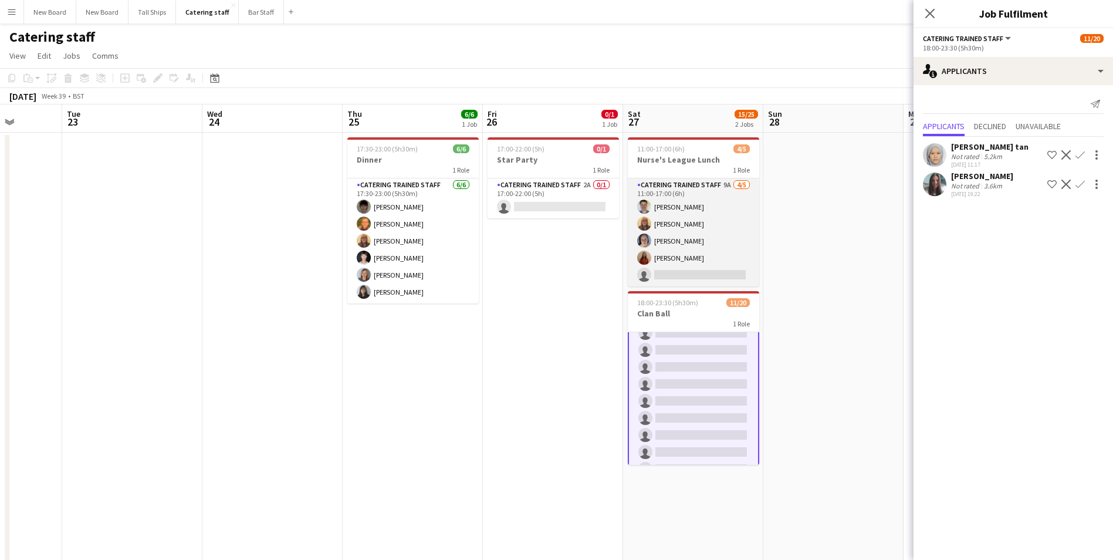
click at [713, 276] on app-card-role "Catering trained staff 9A [DATE] 11:00-17:00 (6h) [PERSON_NAME] [PERSON_NAME] […" at bounding box center [693, 232] width 131 height 108
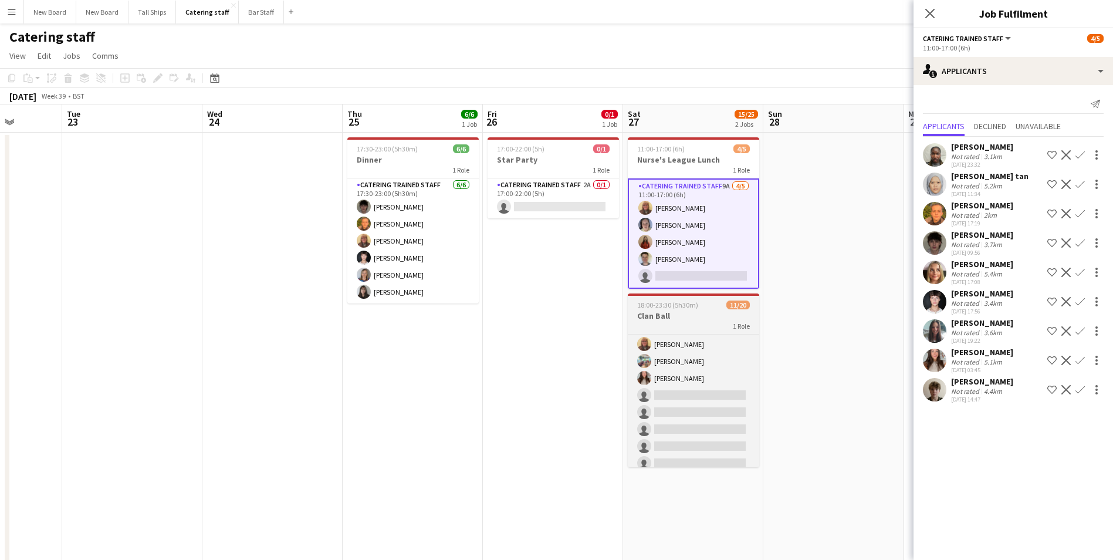
scroll to position [144, 0]
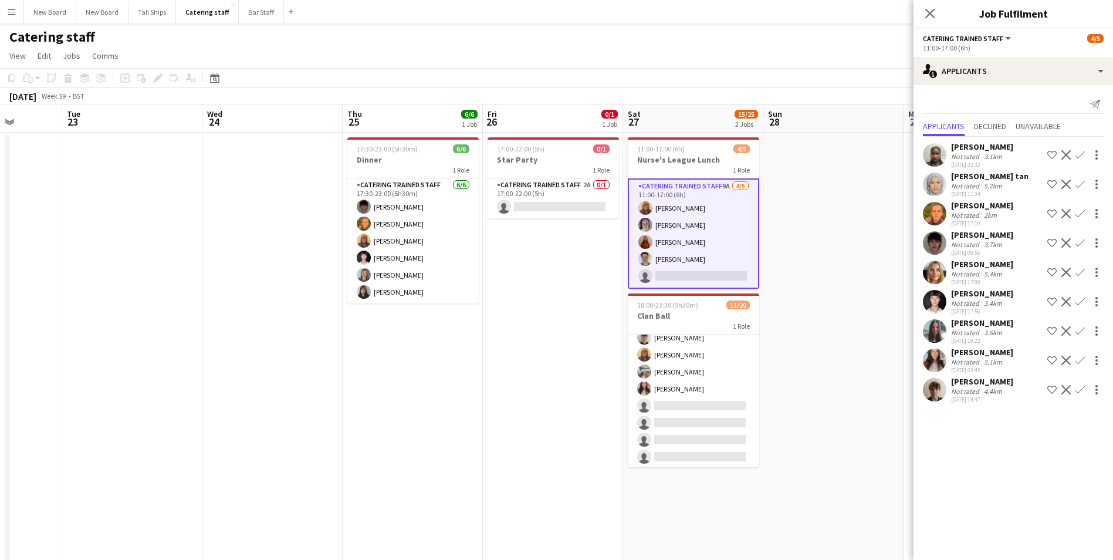
drag, startPoint x: 756, startPoint y: 340, endPoint x: 800, endPoint y: 386, distance: 63.1
click at [800, 388] on app-date-cell at bounding box center [833, 397] width 140 height 529
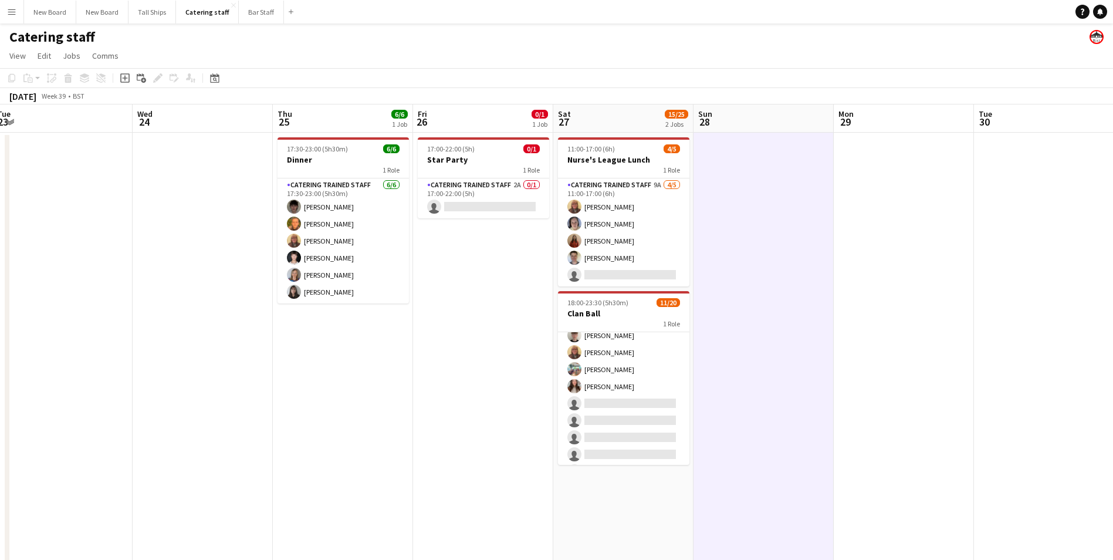
drag, startPoint x: 870, startPoint y: 292, endPoint x: 383, endPoint y: 262, distance: 488.0
click at [381, 266] on app-calendar-viewport "Sat 20 4/4 1 Job Sun 21 3/3 1 Job Mon 22 Tue 23 Wed 24 Thu 25 6/6 1 Job Fri 26 …" at bounding box center [556, 382] width 1113 height 557
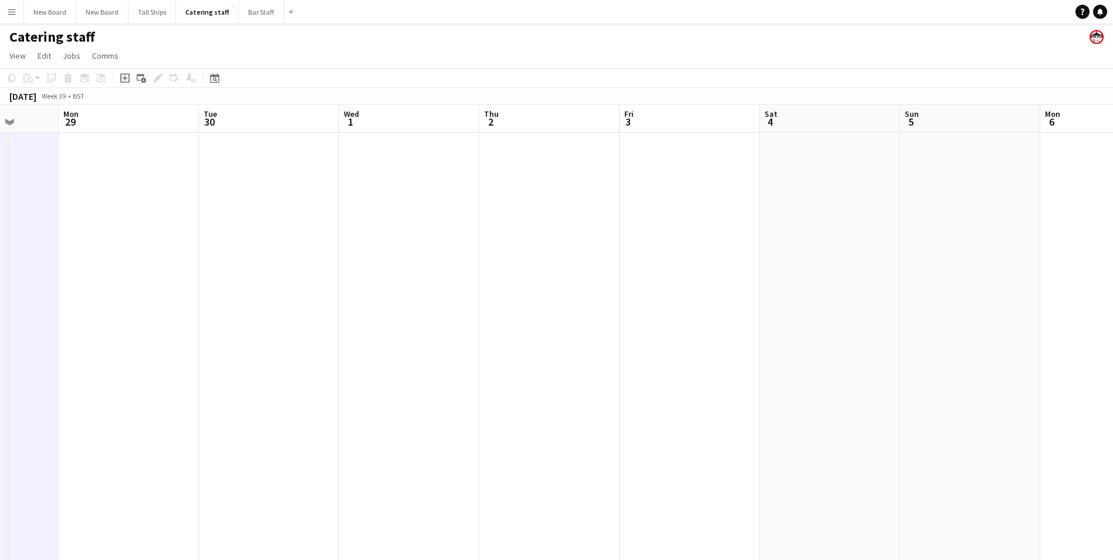
drag, startPoint x: 652, startPoint y: 232, endPoint x: 536, endPoint y: 217, distance: 117.2
click at [535, 217] on app-calendar-viewport "Fri 26 0/1 1 Job Sat 27 15/25 2 Jobs Sun 28 Mon 29 Tue 30 Wed 1 Thu 2 Fri 3 Sat…" at bounding box center [556, 382] width 1113 height 557
